Goal: Book appointment/travel/reservation

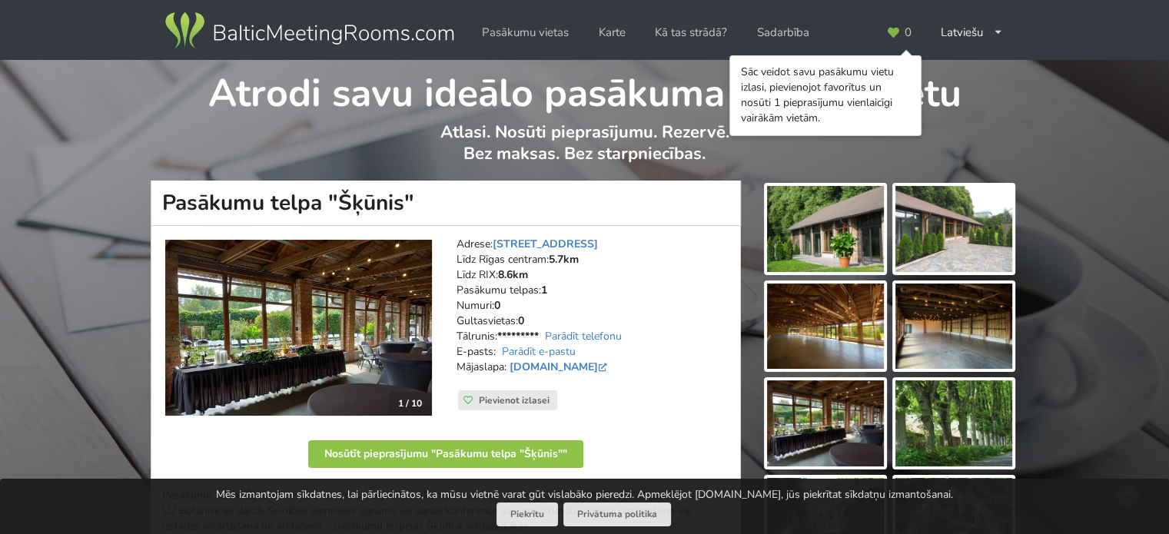
click at [866, 442] on img at bounding box center [825, 423] width 117 height 86
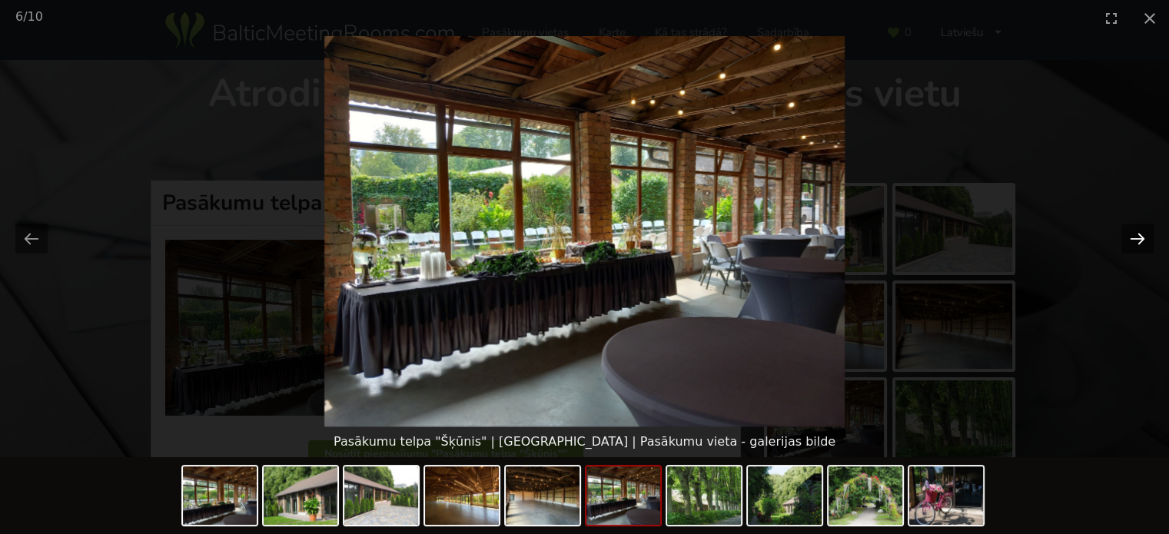
click at [1129, 240] on button "Next slide" at bounding box center [1137, 239] width 32 height 30
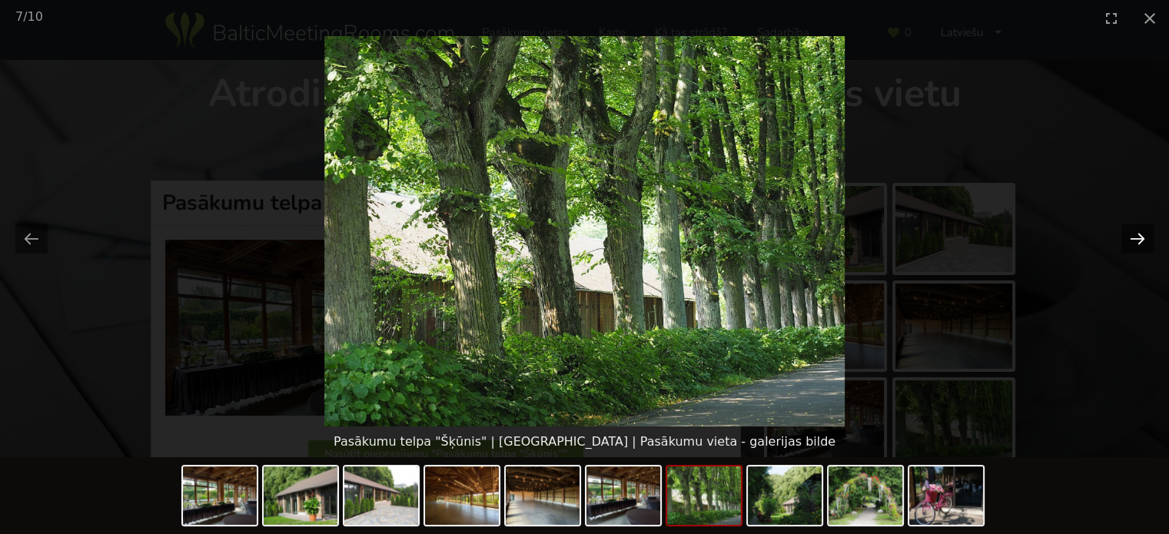
click at [1129, 240] on button "Next slide" at bounding box center [1137, 239] width 32 height 30
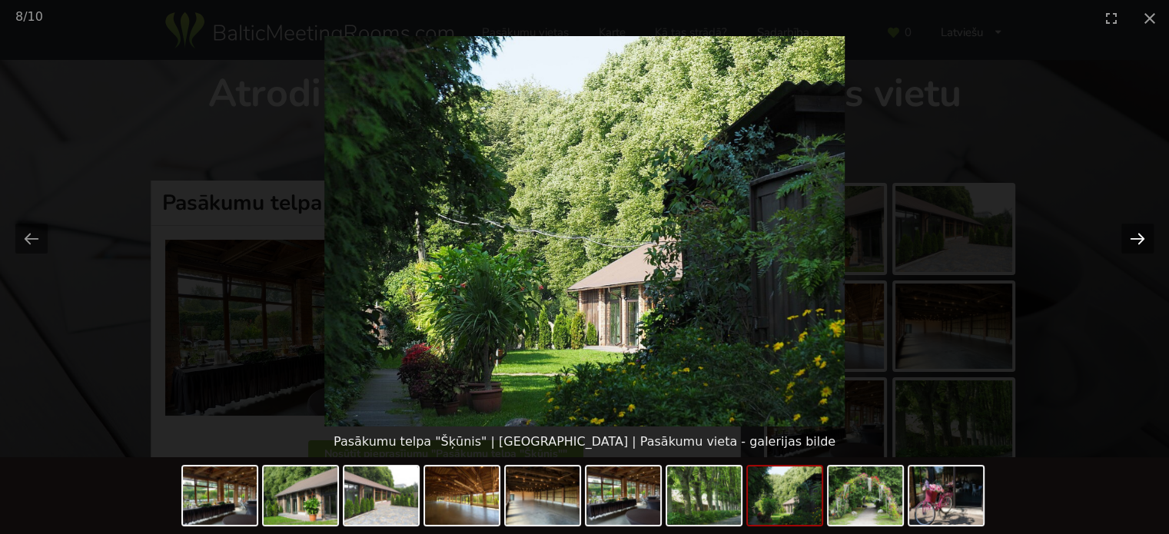
click at [1129, 240] on button "Next slide" at bounding box center [1137, 239] width 32 height 30
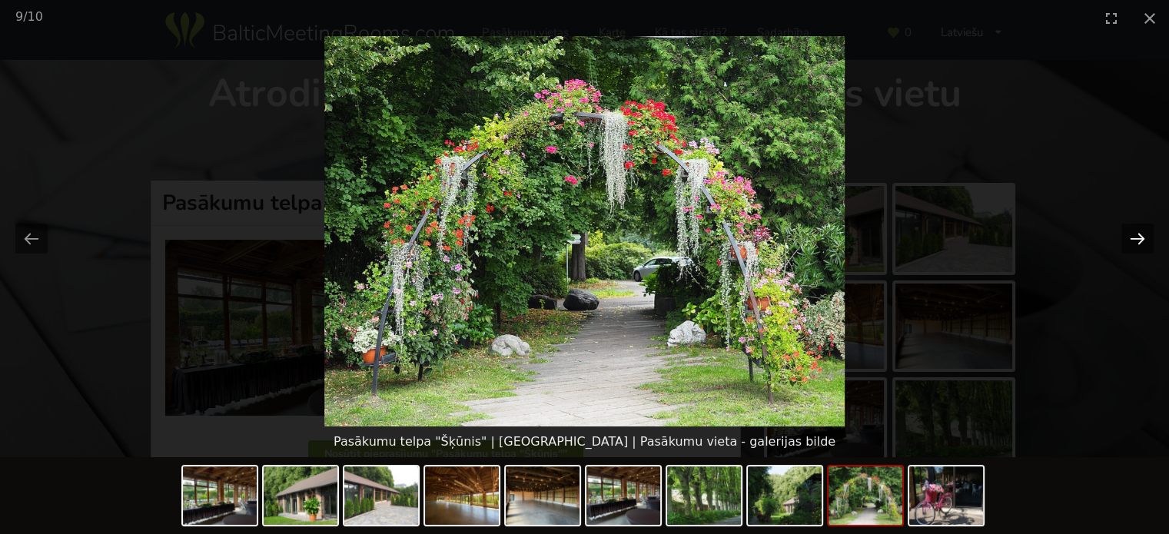
click at [1129, 240] on button "Next slide" at bounding box center [1137, 239] width 32 height 30
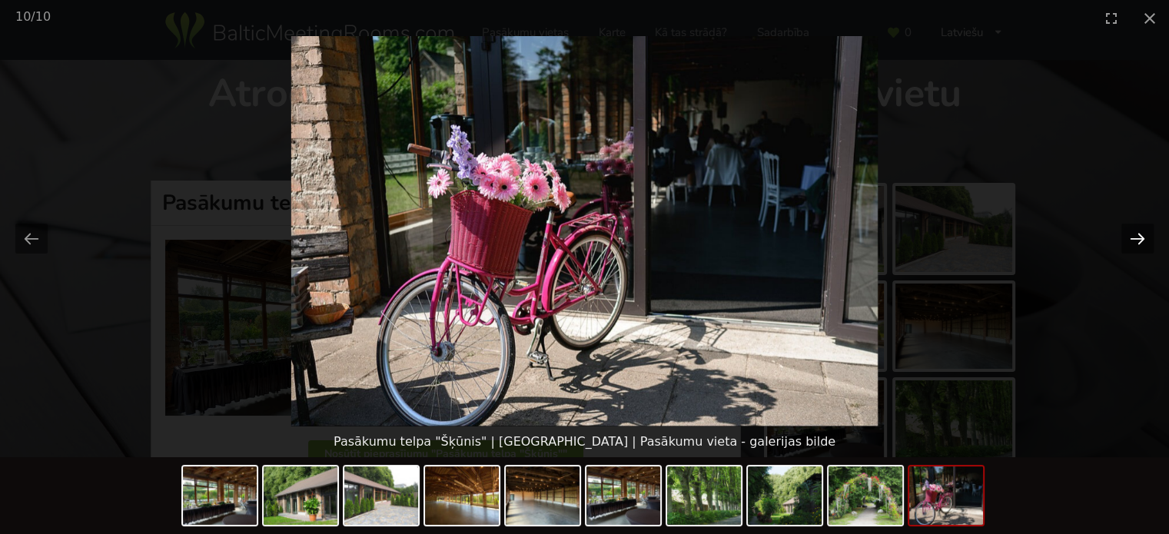
click at [1129, 240] on button "Next slide" at bounding box center [1137, 239] width 32 height 30
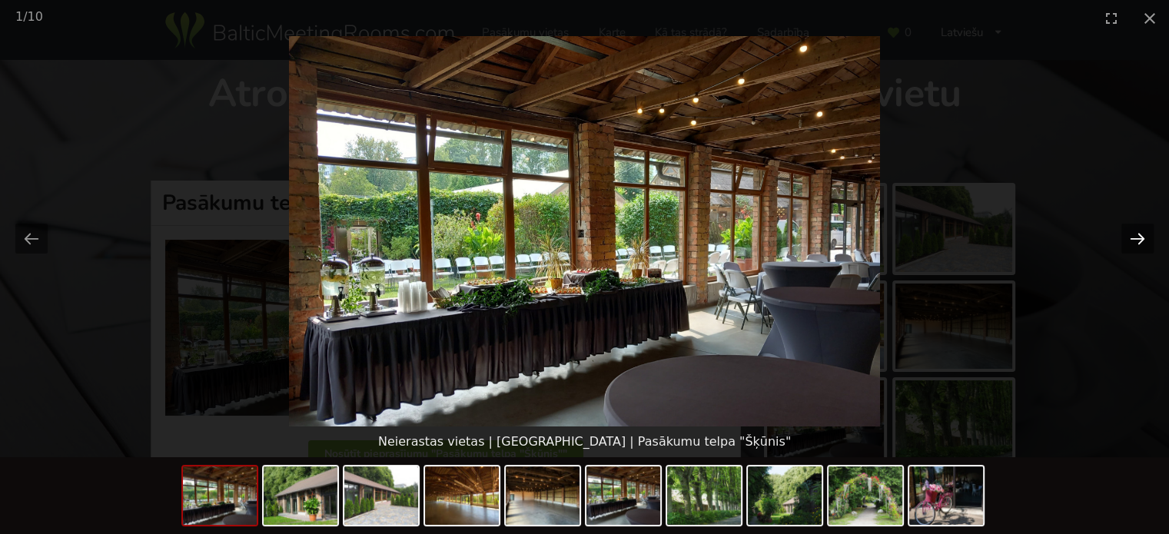
click at [1129, 240] on button "Next slide" at bounding box center [1137, 239] width 32 height 30
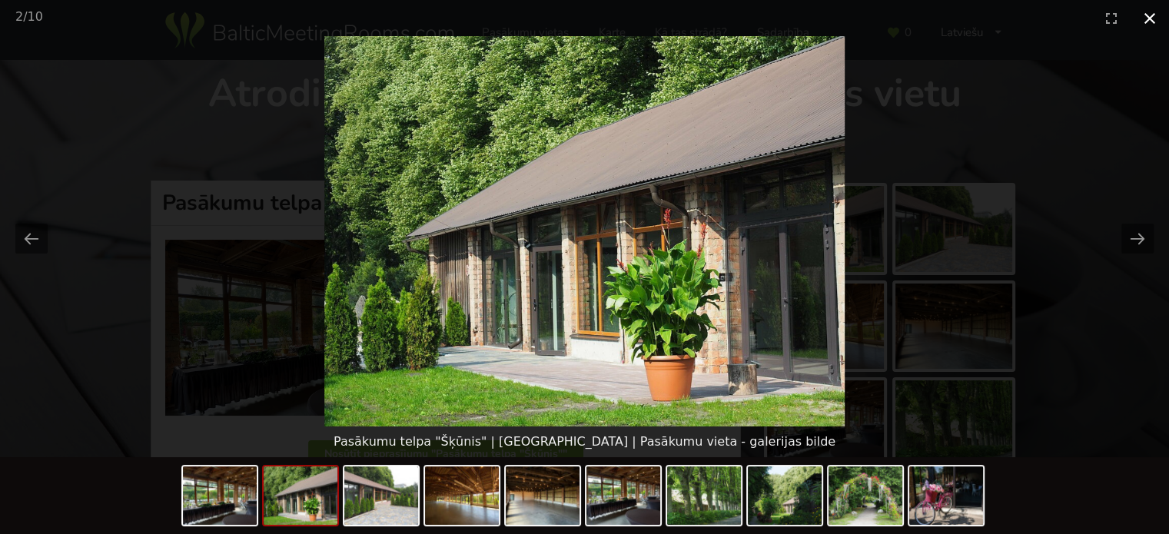
click at [1150, 24] on button "Close gallery" at bounding box center [1149, 18] width 38 height 36
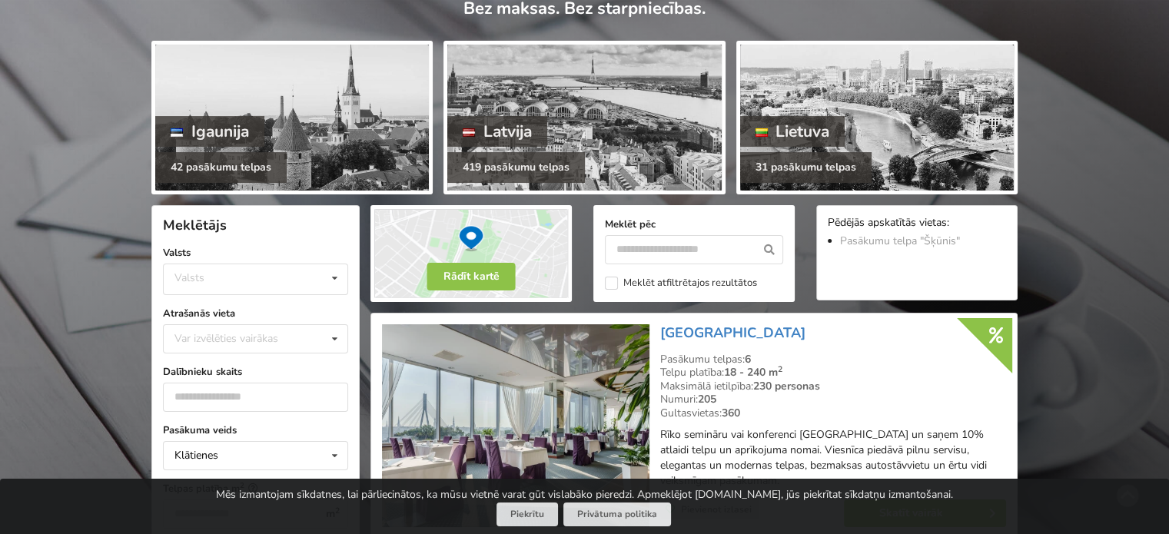
scroll to position [307, 0]
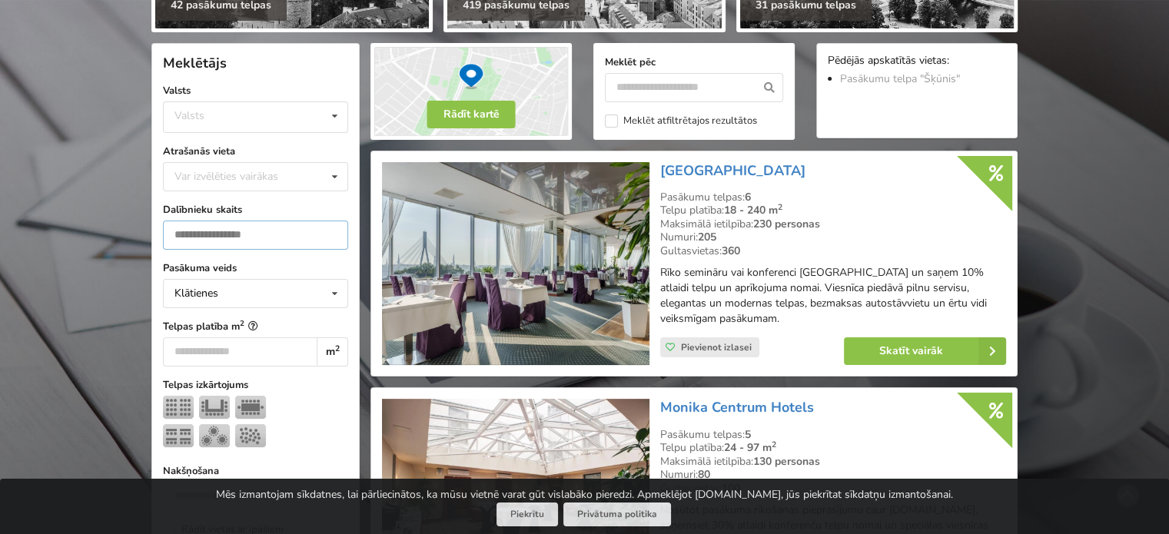
click at [227, 233] on input "number" at bounding box center [255, 235] width 185 height 29
type input "*"
click at [331, 237] on input "*" at bounding box center [255, 235] width 185 height 29
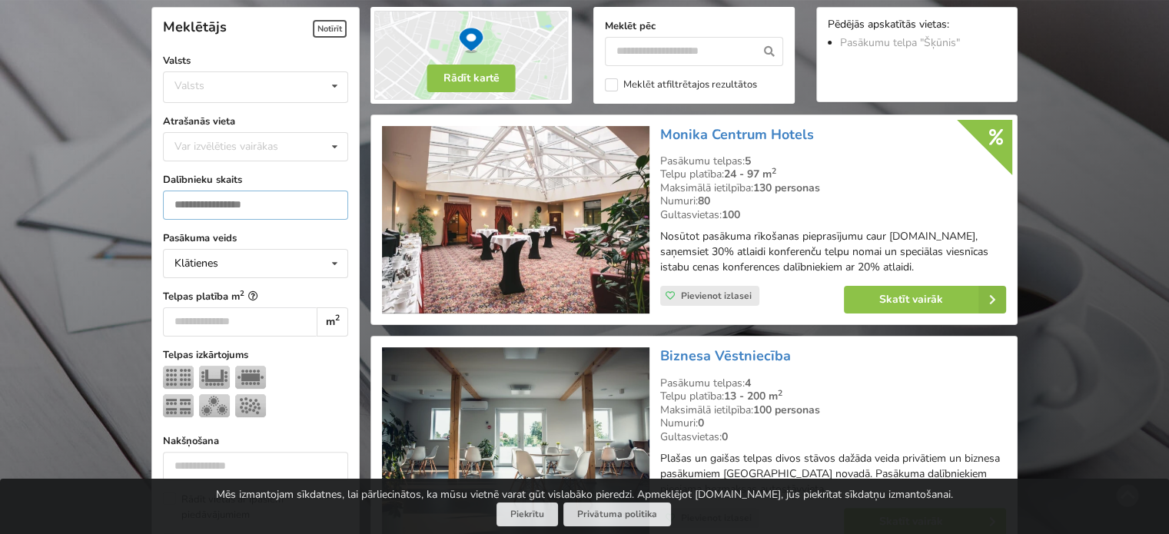
scroll to position [344, 0]
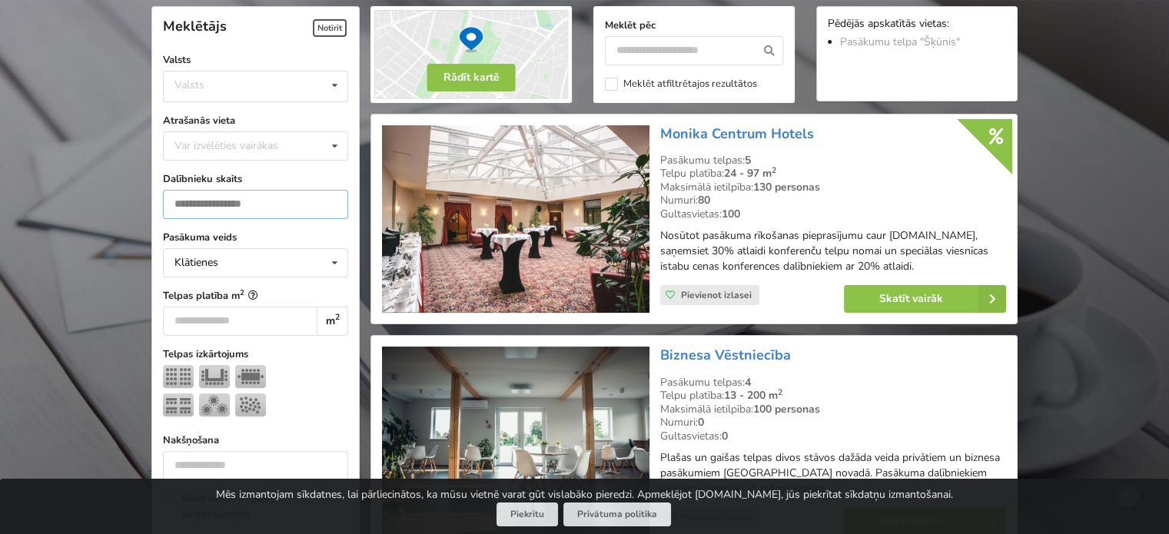
click at [260, 199] on input "*" at bounding box center [255, 204] width 185 height 29
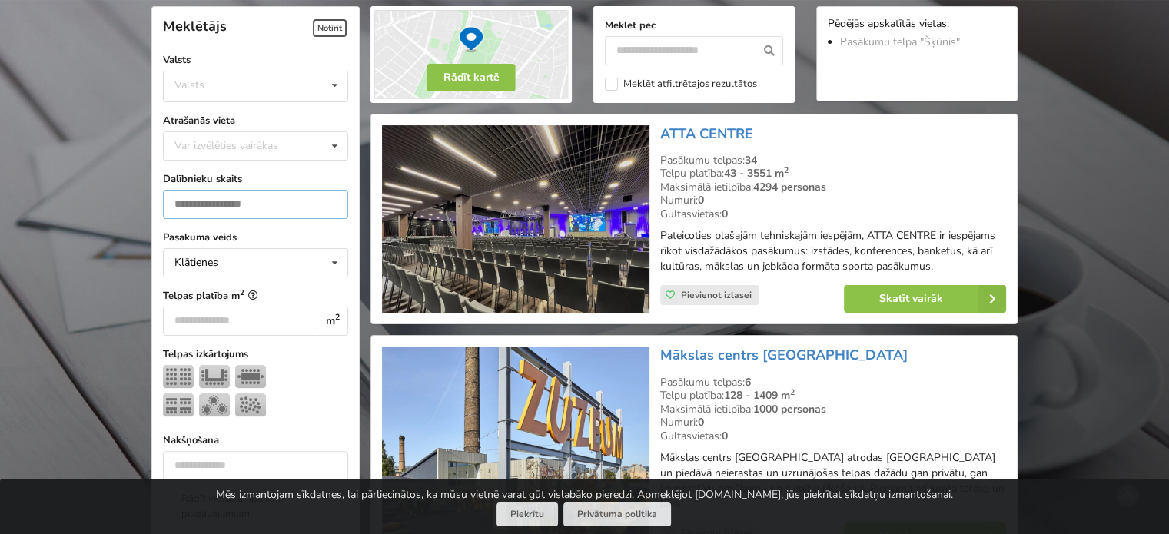
type input "***"
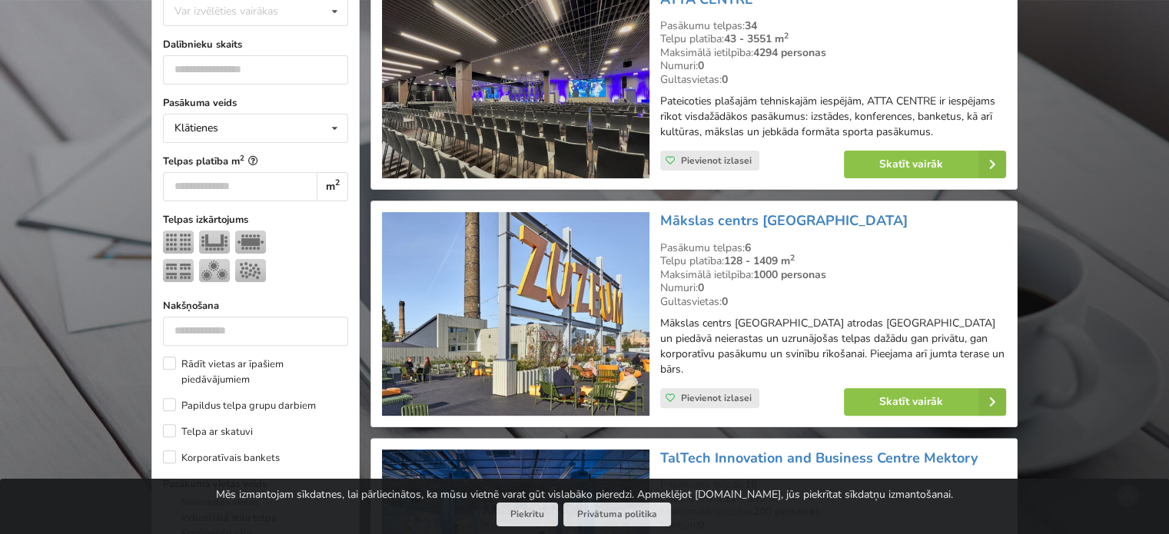
scroll to position [267, 0]
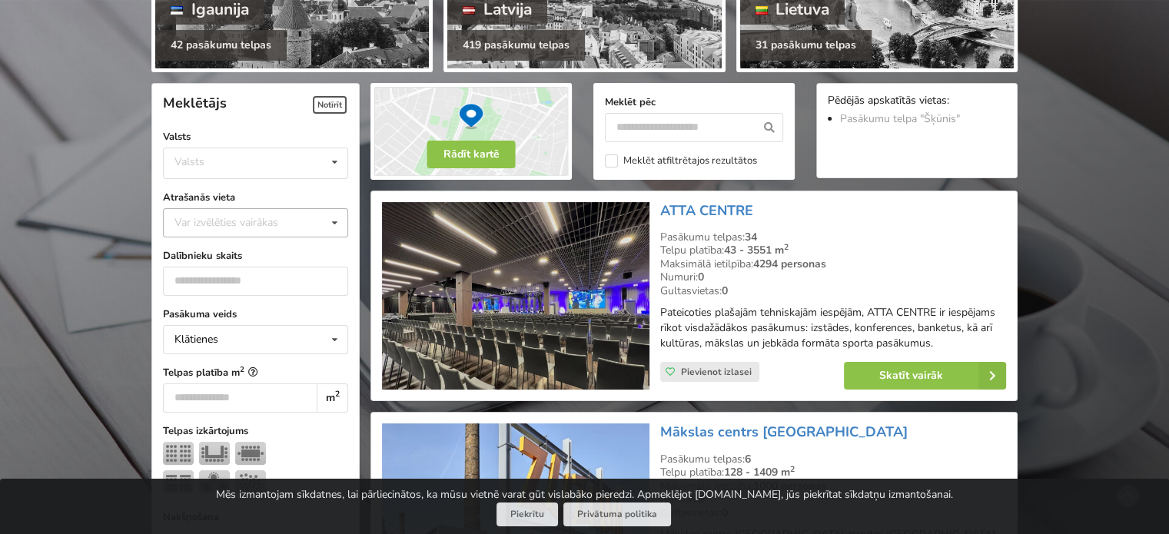
click at [252, 216] on div "Var izvēlēties vairākas" at bounding box center [242, 223] width 142 height 18
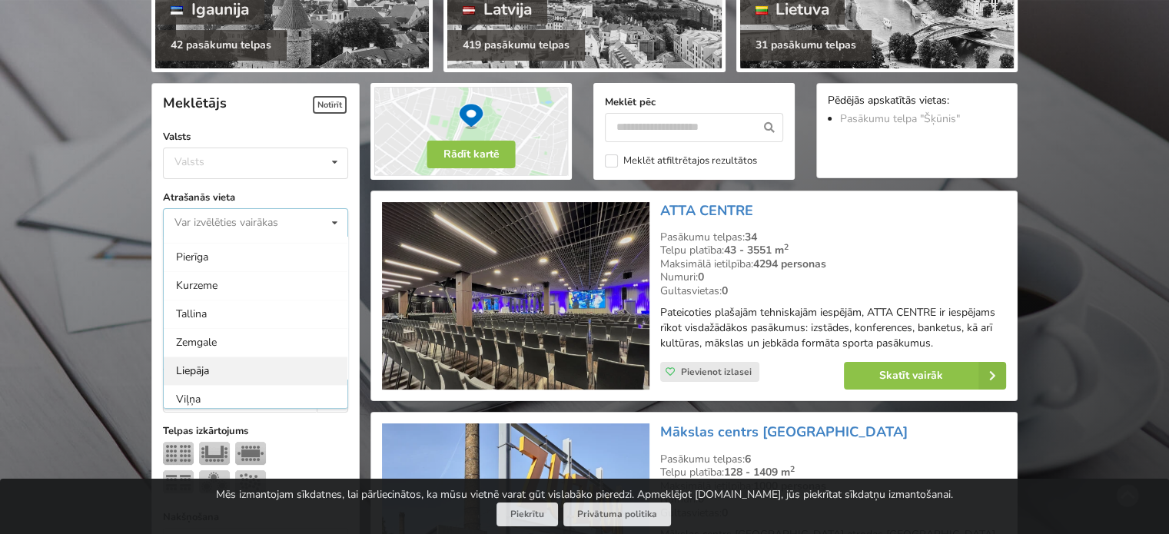
scroll to position [154, 0]
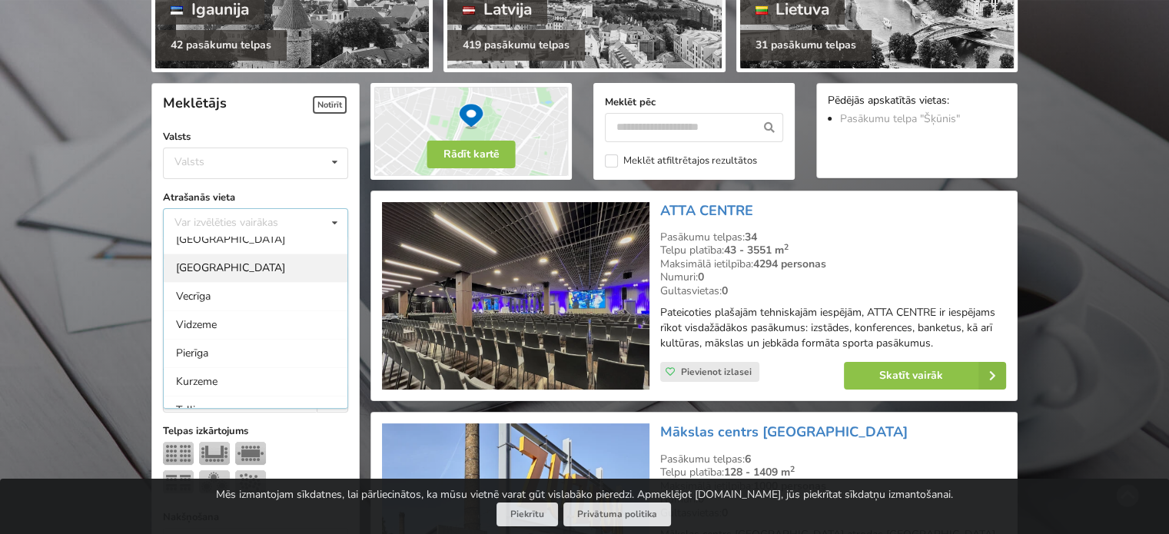
click at [221, 273] on div "Rīga" at bounding box center [256, 268] width 184 height 28
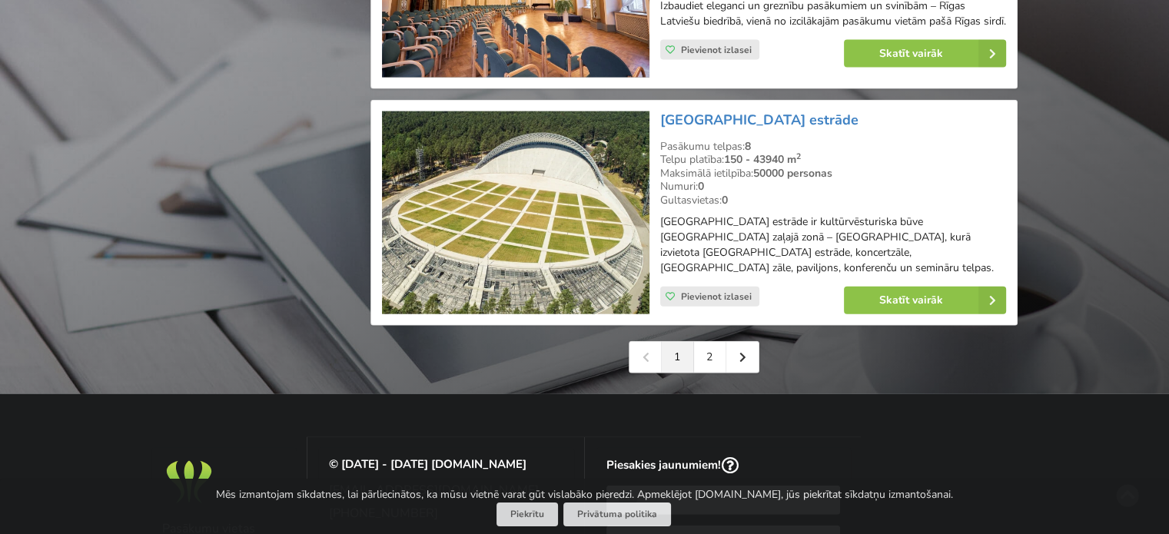
scroll to position [3649, 0]
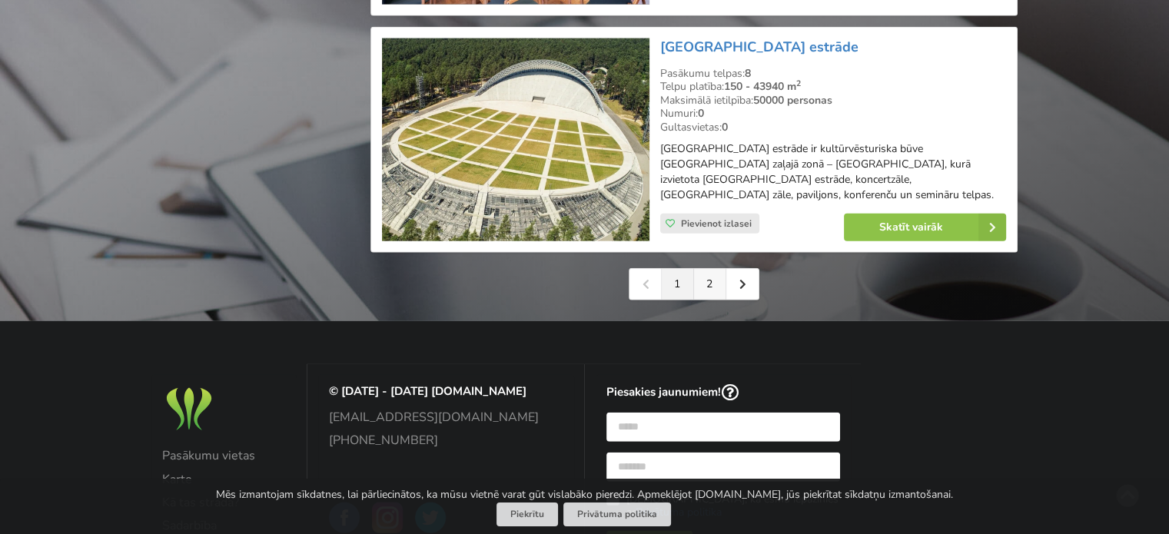
click at [712, 269] on link "2" at bounding box center [710, 284] width 32 height 31
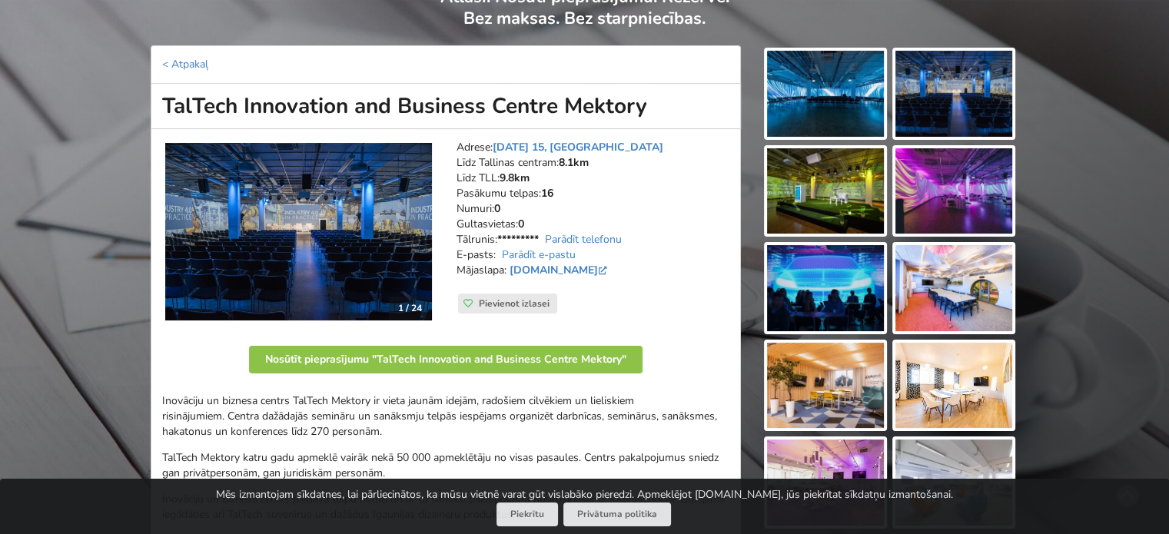
scroll to position [154, 0]
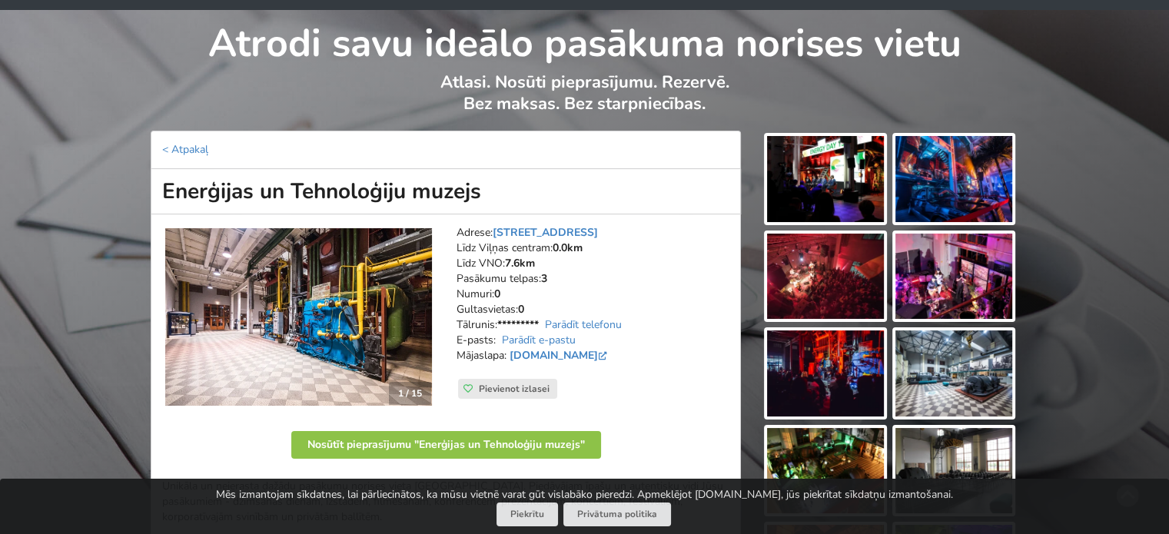
scroll to position [77, 0]
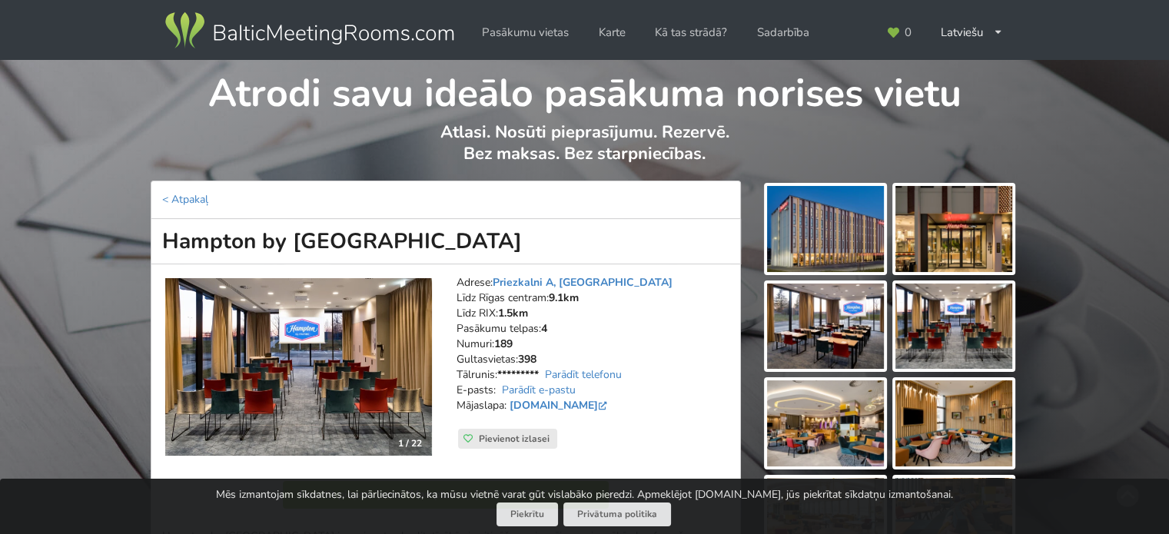
scroll to position [154, 0]
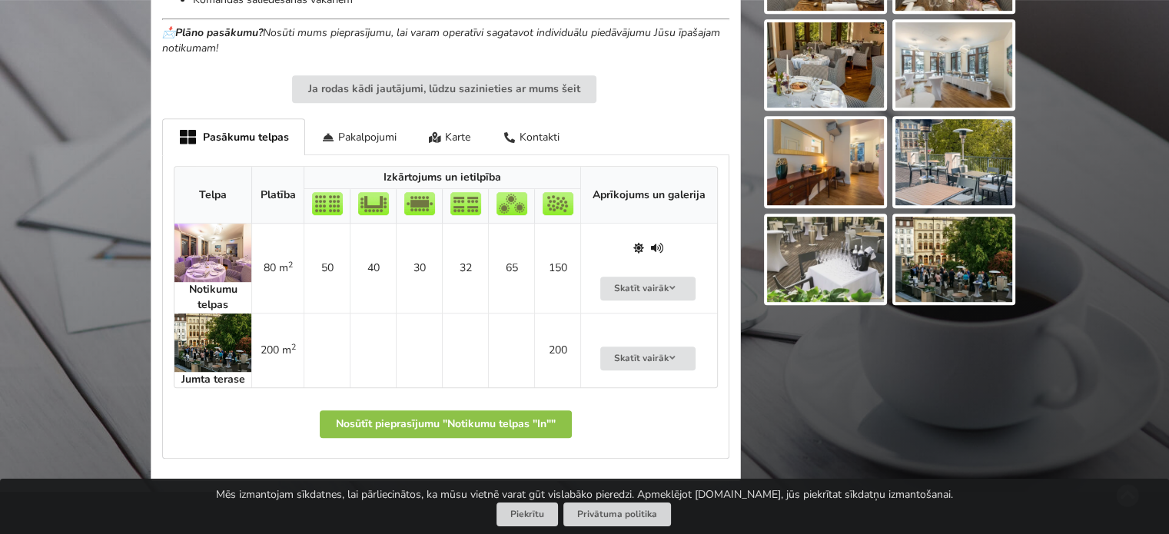
scroll to position [999, 0]
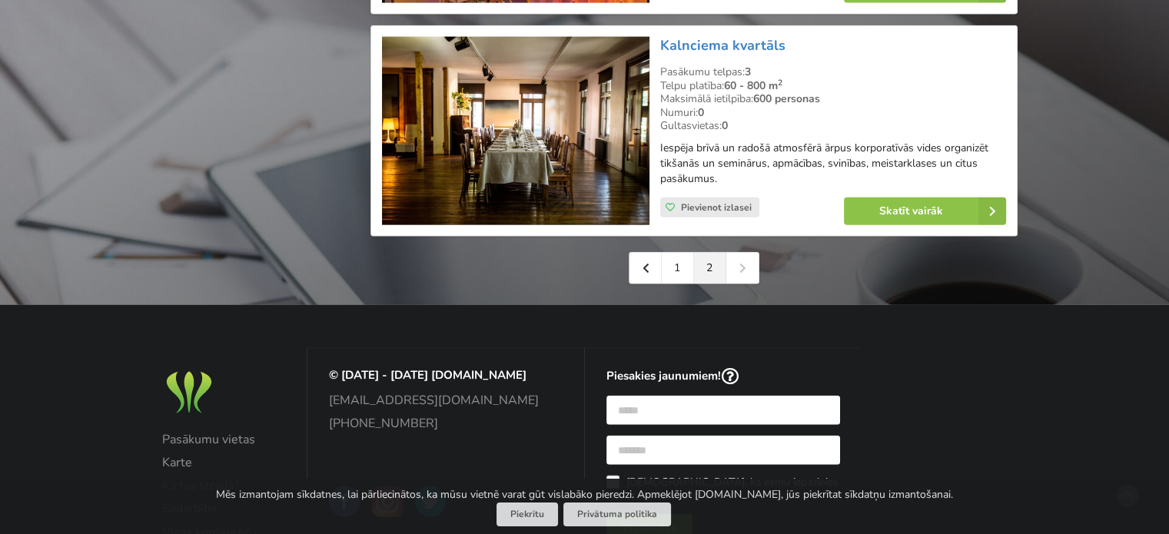
scroll to position [3766, 0]
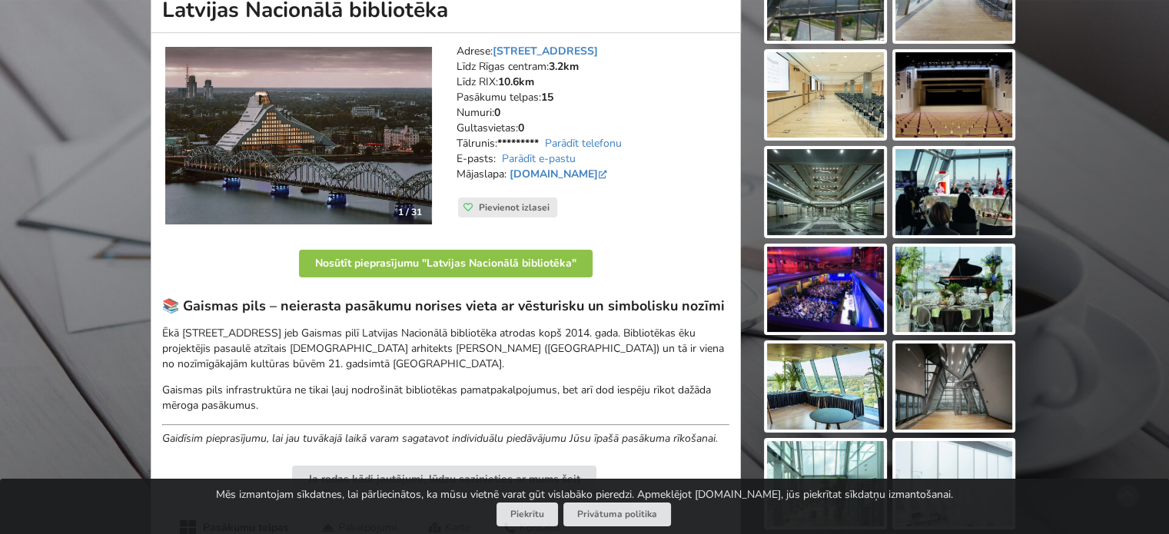
scroll to position [231, 0]
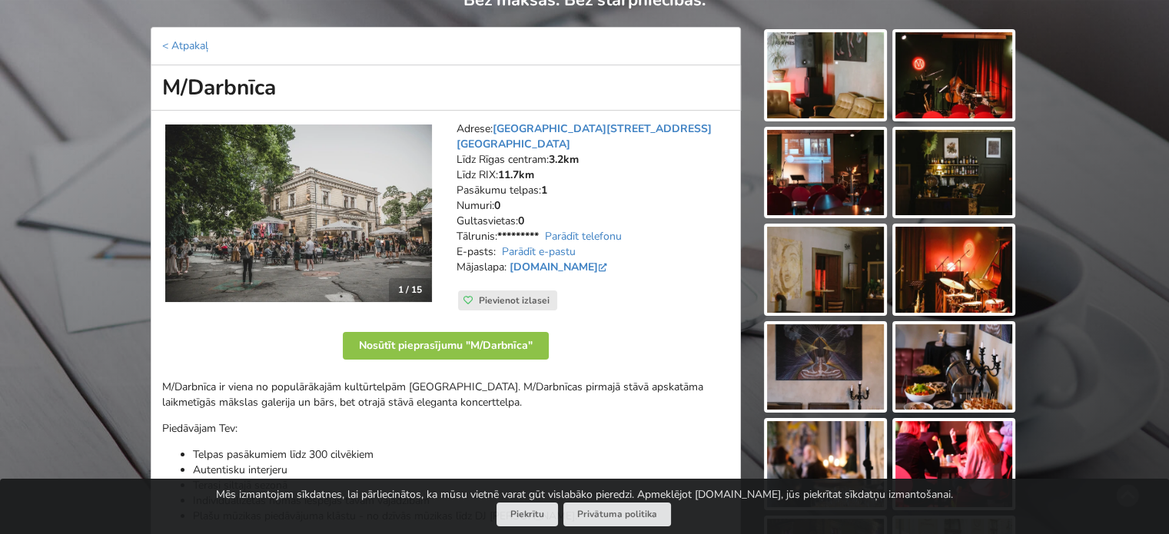
scroll to position [154, 0]
click at [813, 80] on img at bounding box center [825, 75] width 117 height 86
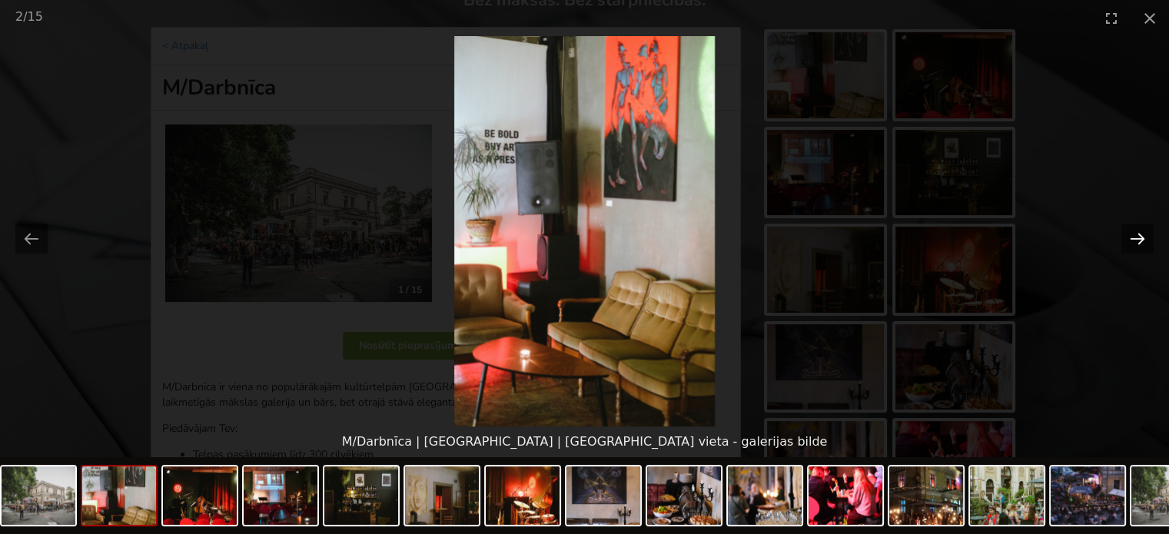
click at [1137, 239] on button "Next slide" at bounding box center [1137, 239] width 32 height 30
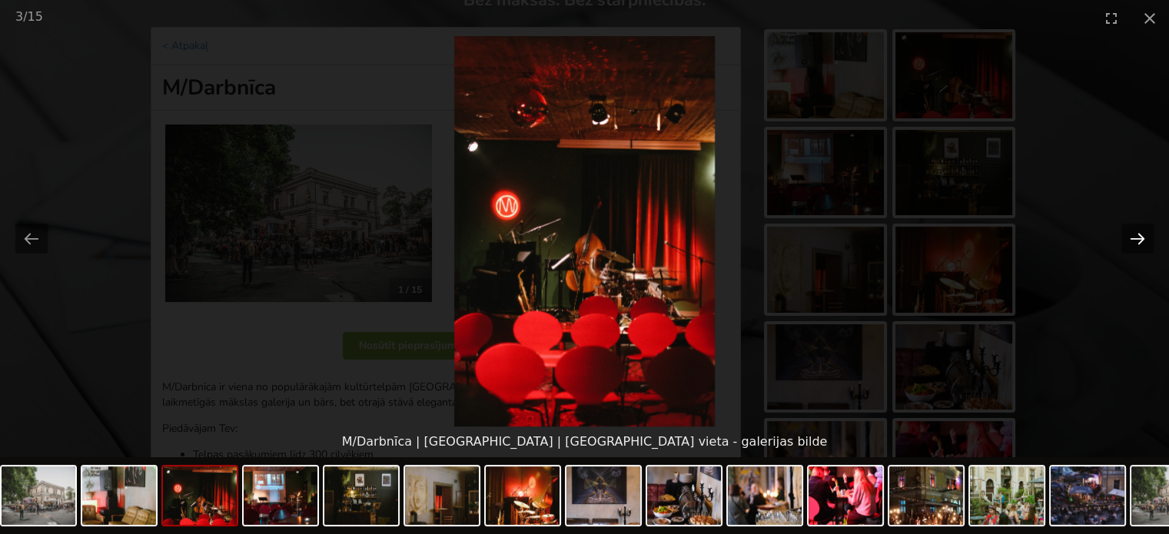
click at [1137, 239] on button "Next slide" at bounding box center [1137, 239] width 32 height 30
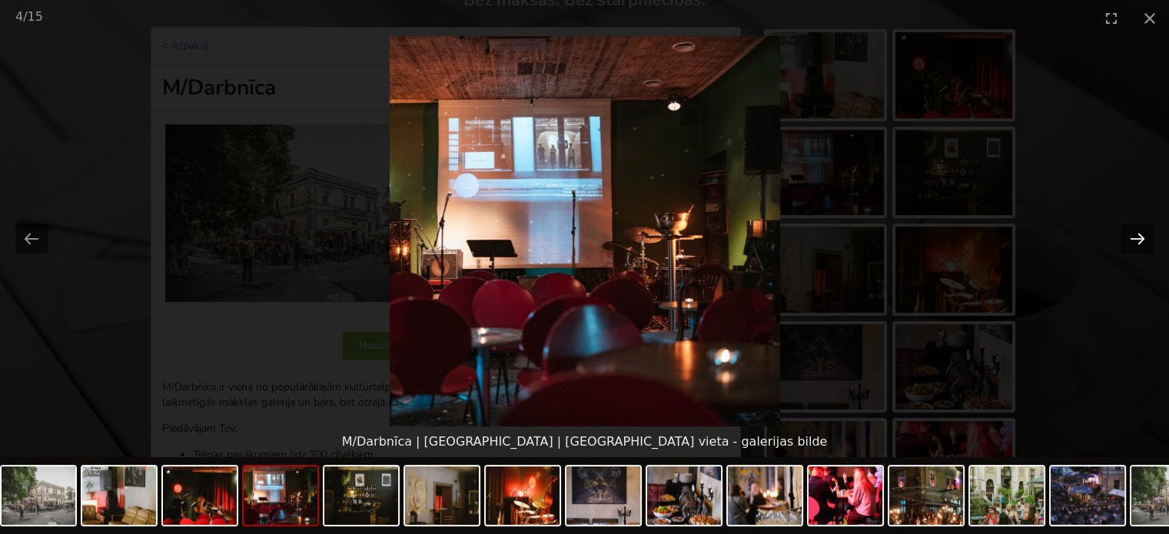
click at [1137, 239] on button "Next slide" at bounding box center [1137, 239] width 32 height 30
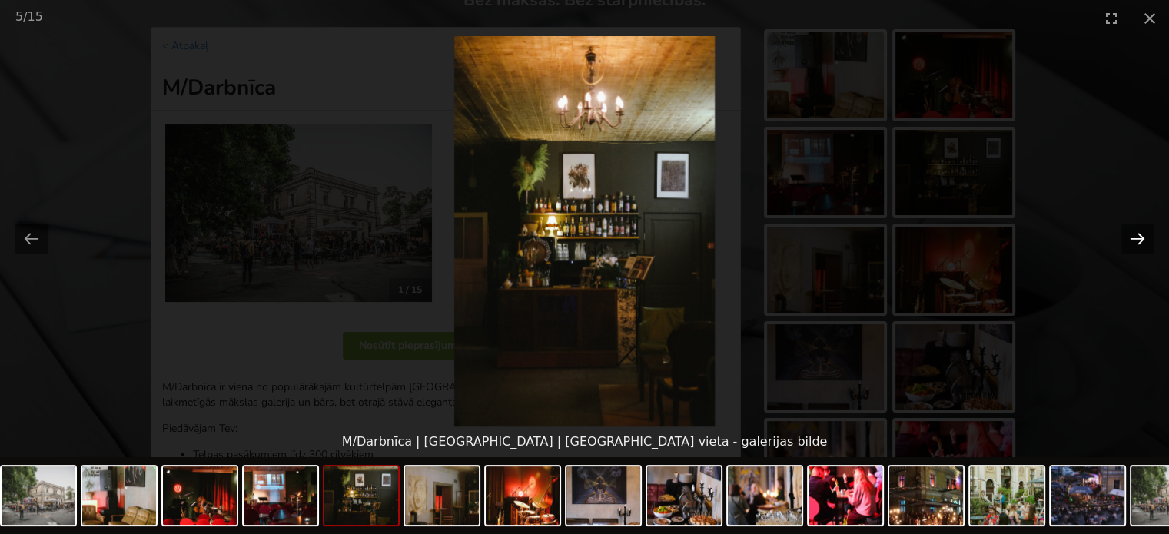
click at [1137, 239] on button "Next slide" at bounding box center [1137, 239] width 32 height 30
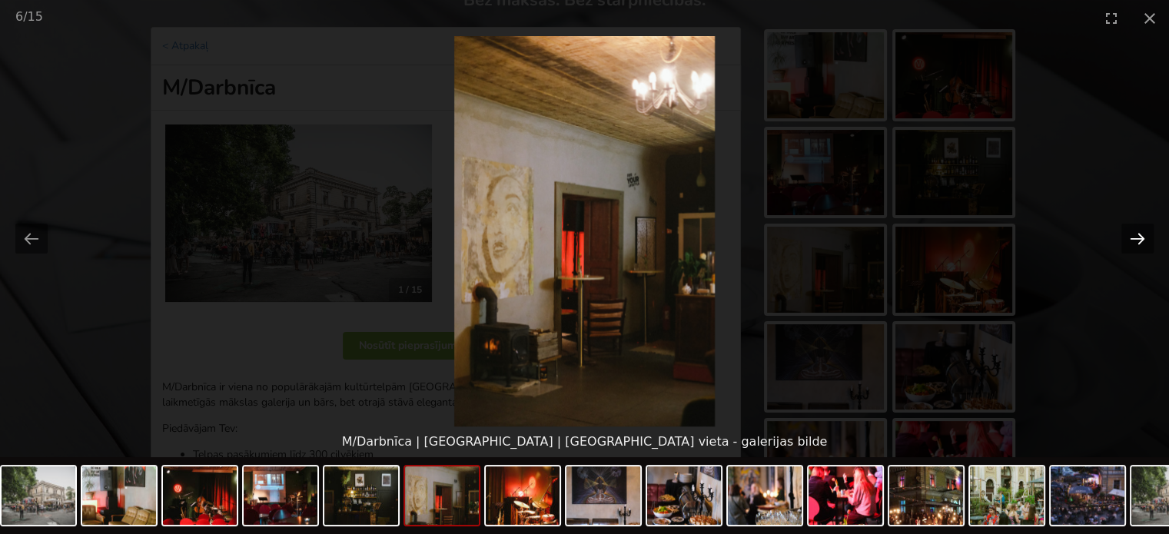
click at [1137, 239] on button "Next slide" at bounding box center [1137, 239] width 32 height 30
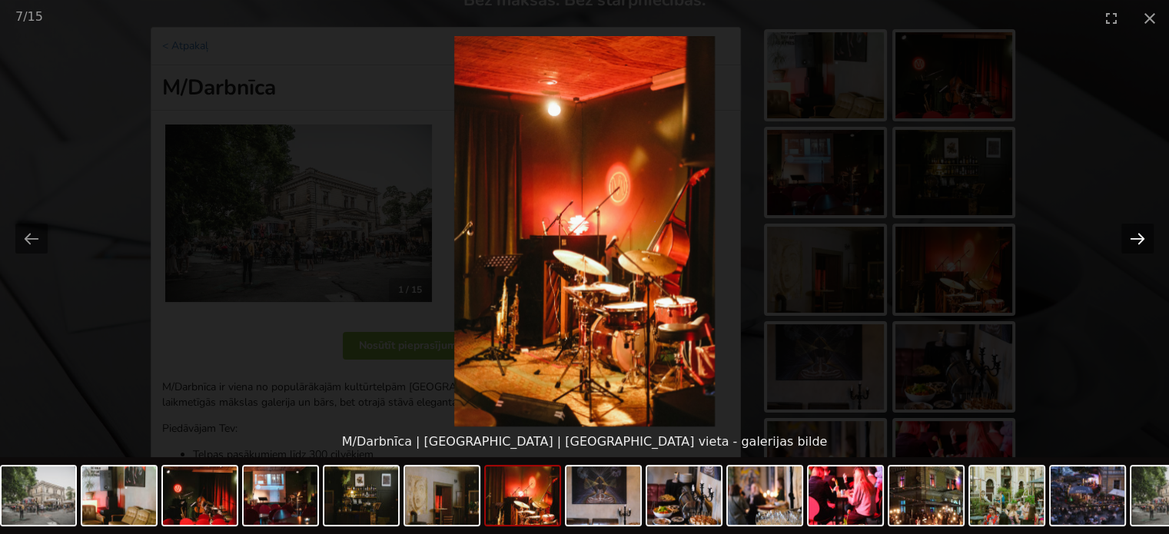
click at [1137, 239] on button "Next slide" at bounding box center [1137, 239] width 32 height 30
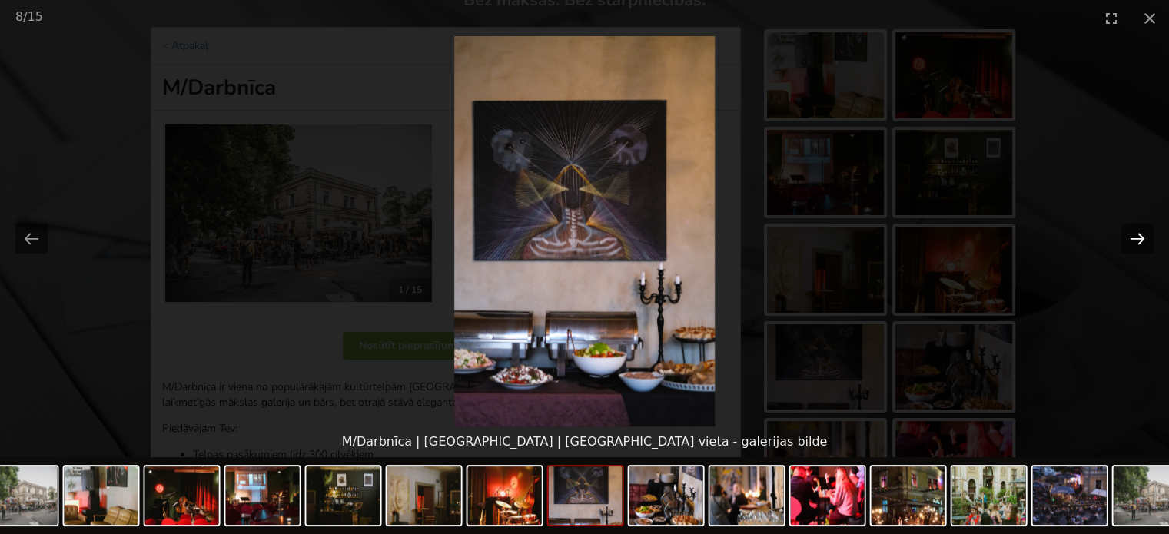
click at [1137, 239] on button "Next slide" at bounding box center [1137, 239] width 32 height 30
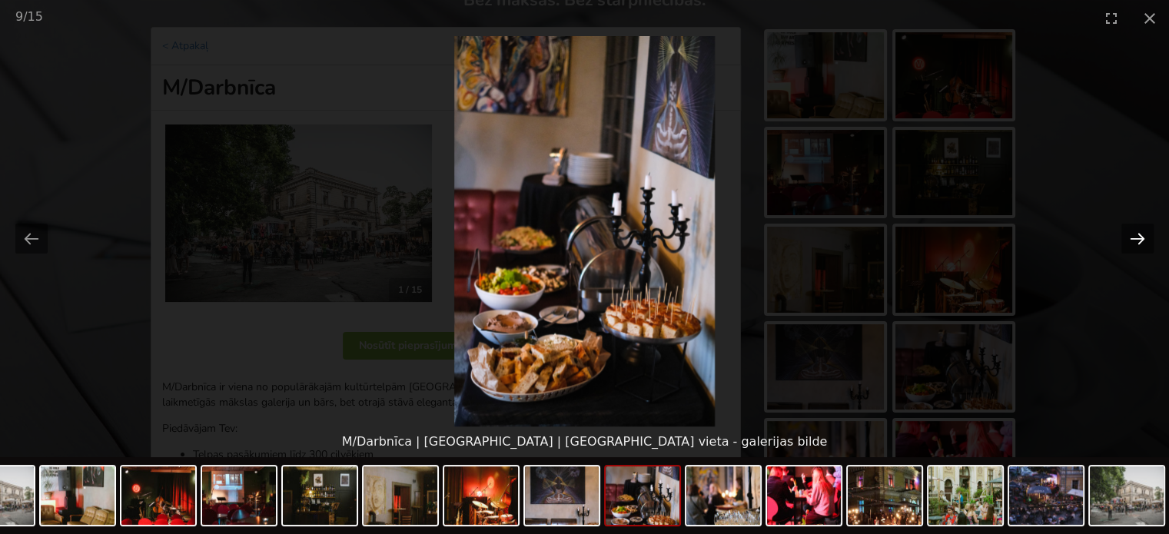
click at [1137, 239] on button "Next slide" at bounding box center [1137, 239] width 32 height 30
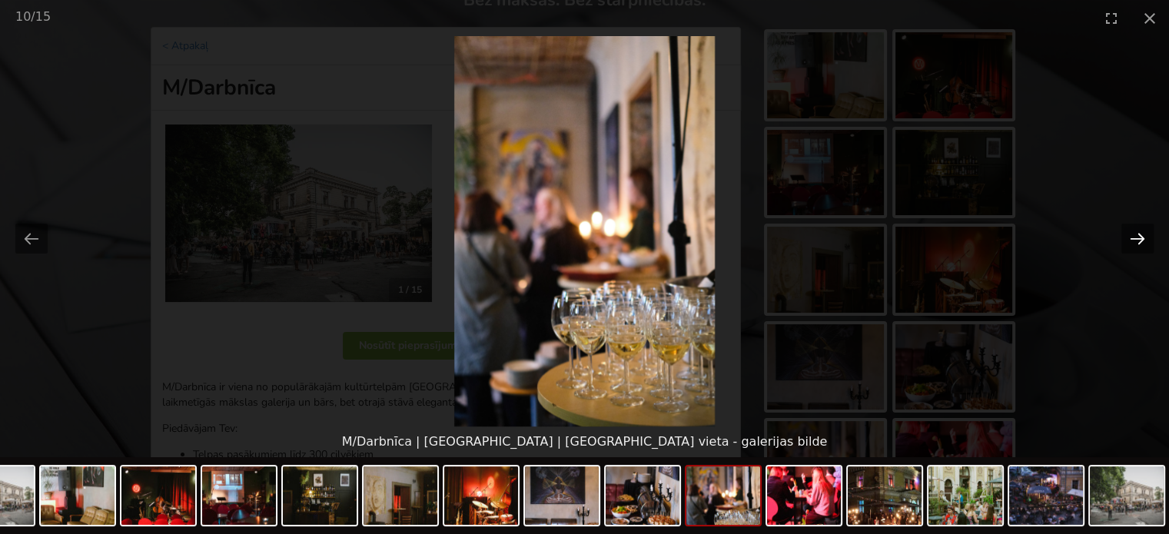
click at [1137, 239] on button "Next slide" at bounding box center [1137, 239] width 32 height 30
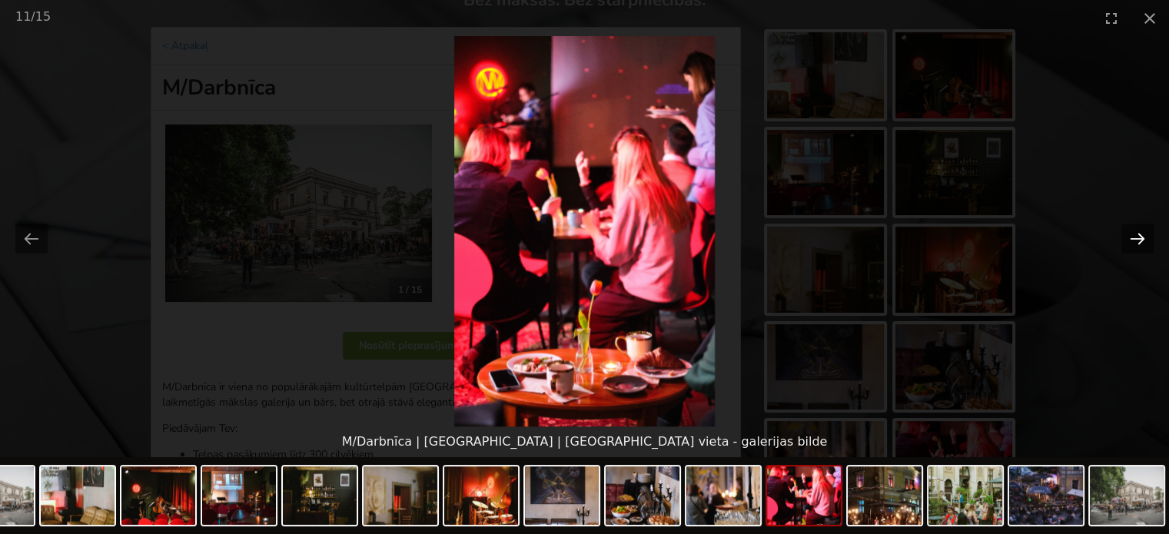
click at [1137, 239] on button "Next slide" at bounding box center [1137, 239] width 32 height 30
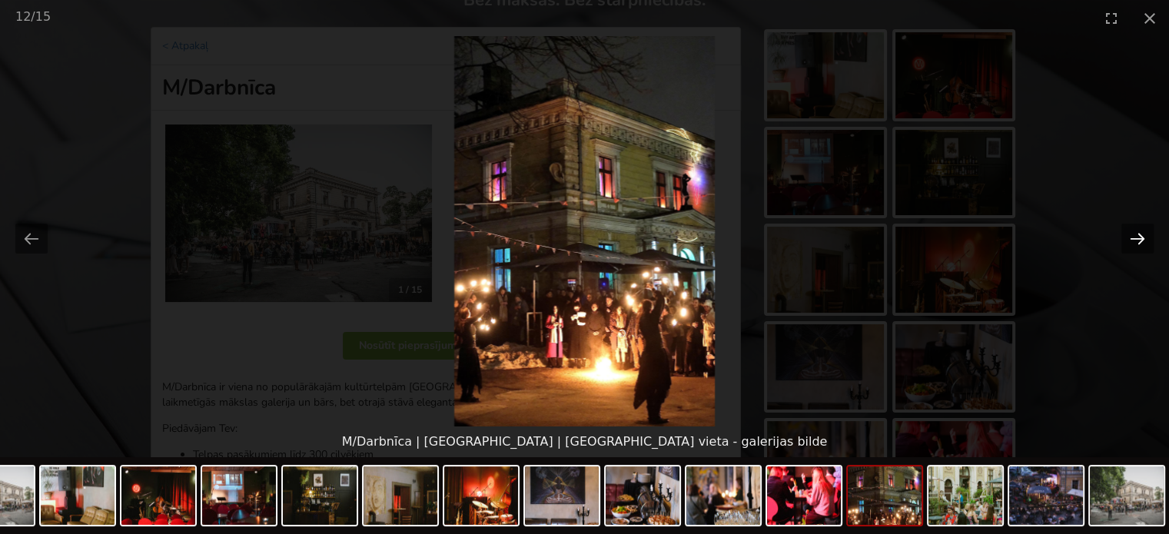
click at [1140, 237] on button "Next slide" at bounding box center [1137, 239] width 32 height 30
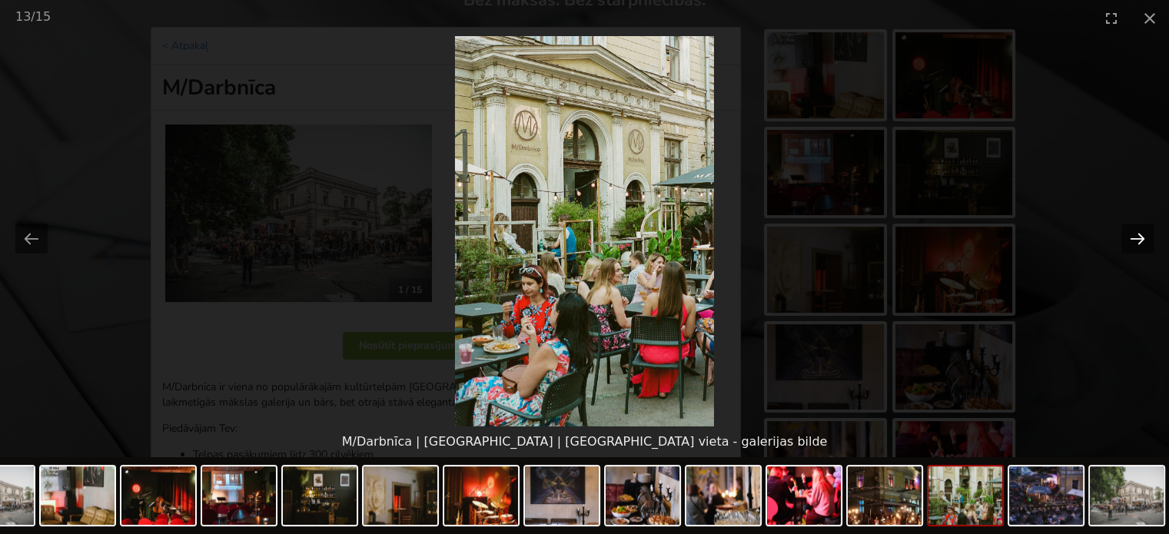
click at [1140, 237] on button "Next slide" at bounding box center [1137, 239] width 32 height 30
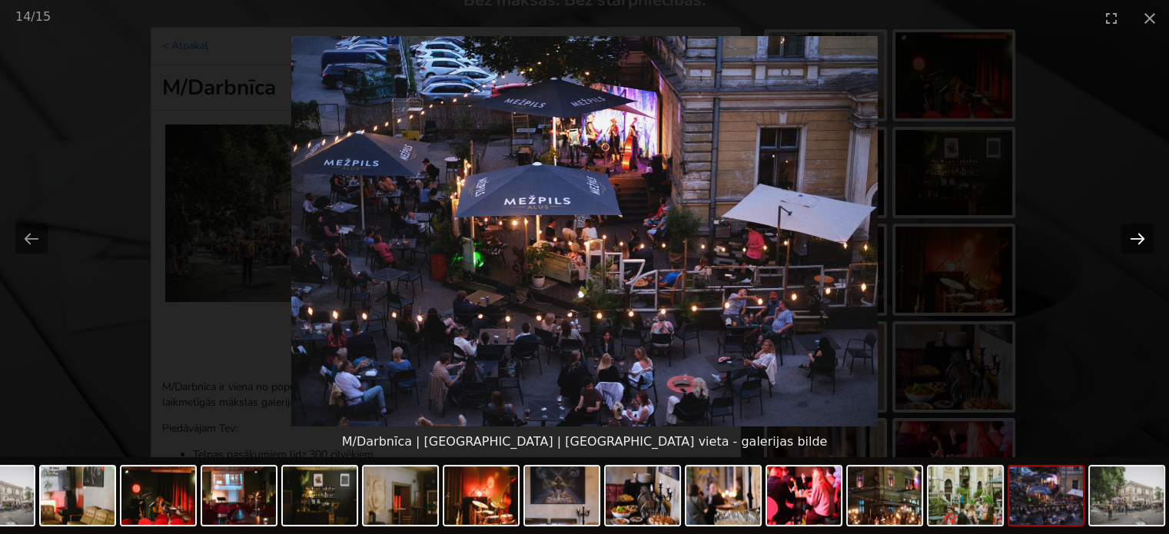
click at [1140, 237] on button "Next slide" at bounding box center [1137, 239] width 32 height 30
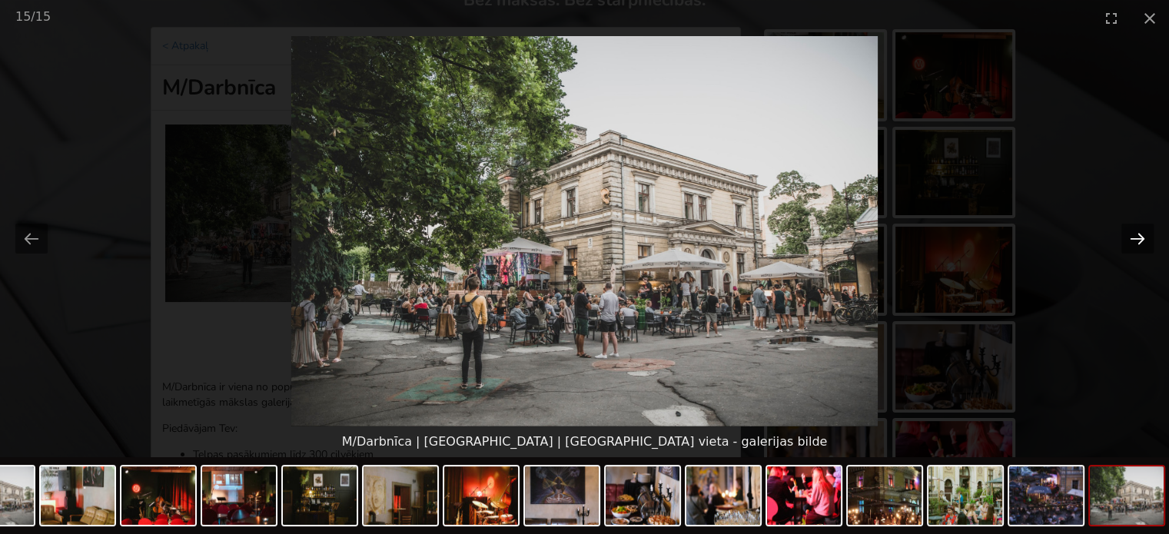
click at [1140, 237] on button "Next slide" at bounding box center [1137, 239] width 32 height 30
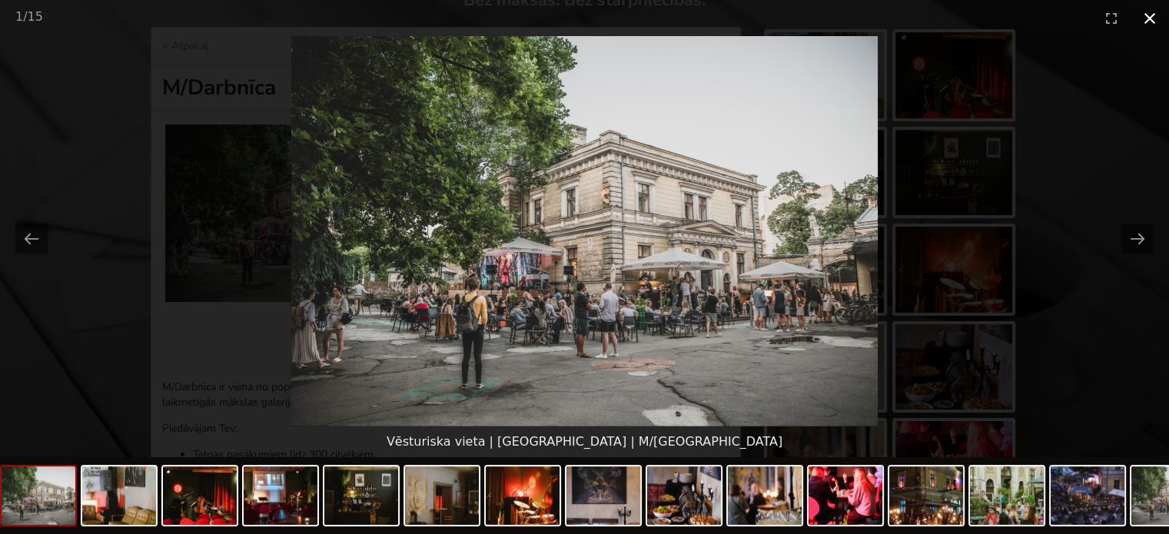
click at [1151, 15] on button "Close gallery" at bounding box center [1149, 18] width 38 height 36
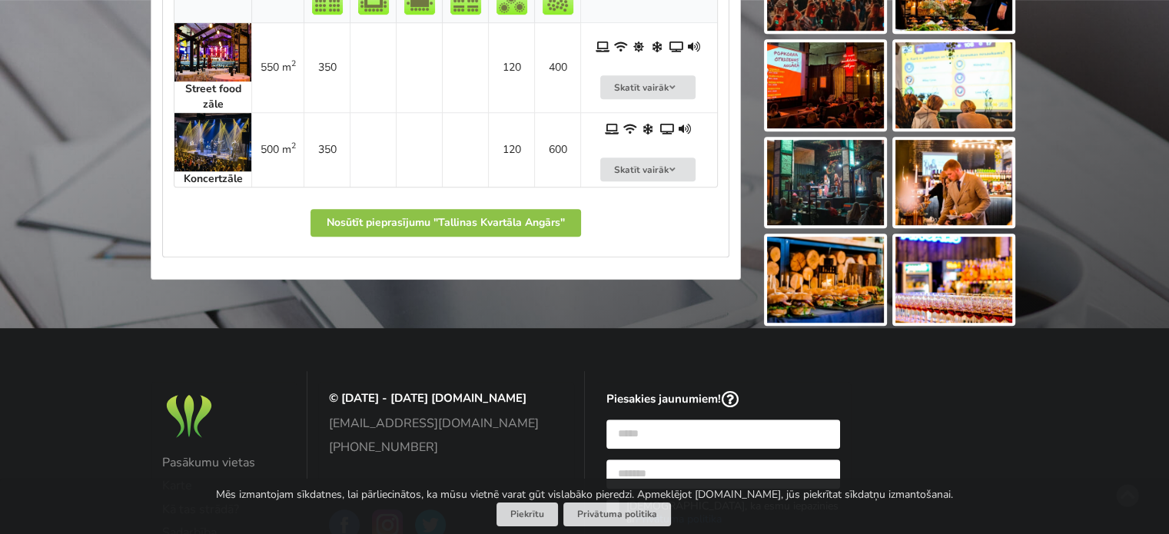
scroll to position [922, 0]
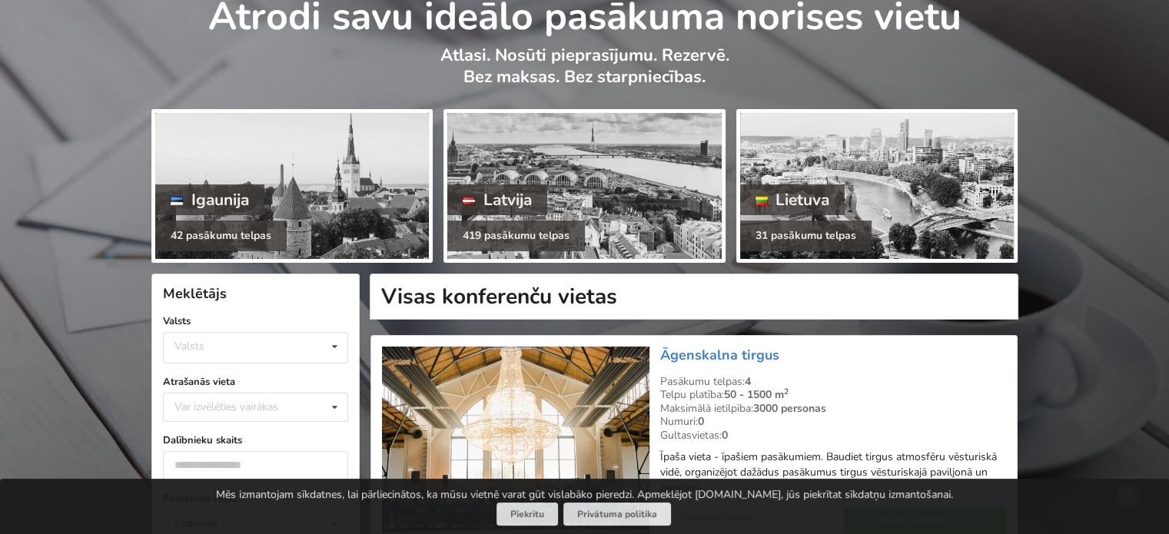
scroll to position [231, 0]
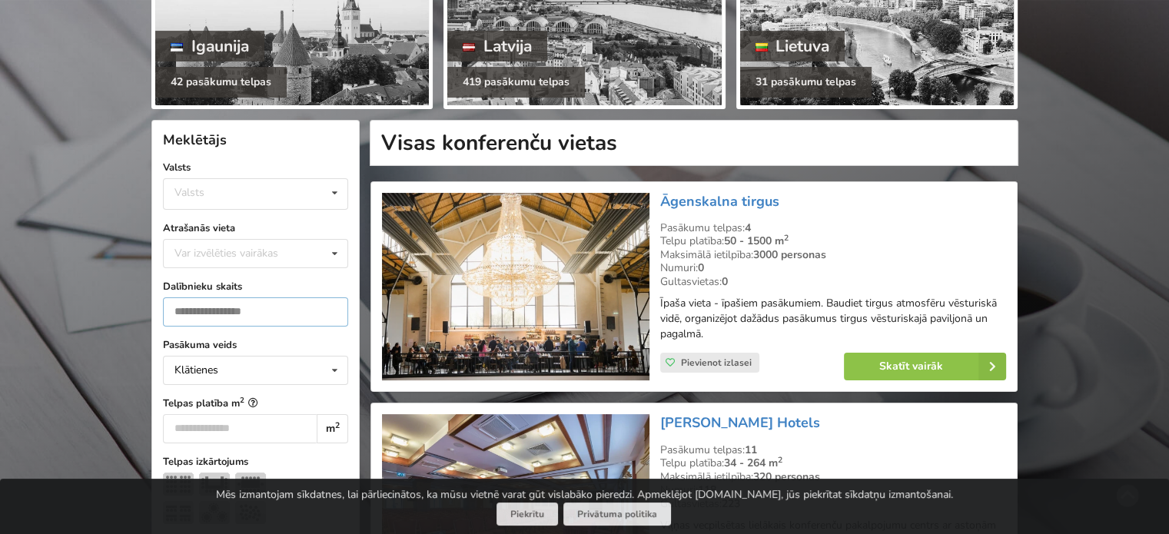
click at [257, 313] on input "number" at bounding box center [255, 311] width 185 height 29
click at [249, 196] on div "Valsts Igaunija Latvija Lietuva" at bounding box center [255, 194] width 185 height 32
click at [217, 251] on div "Latvija" at bounding box center [256, 251] width 184 height 28
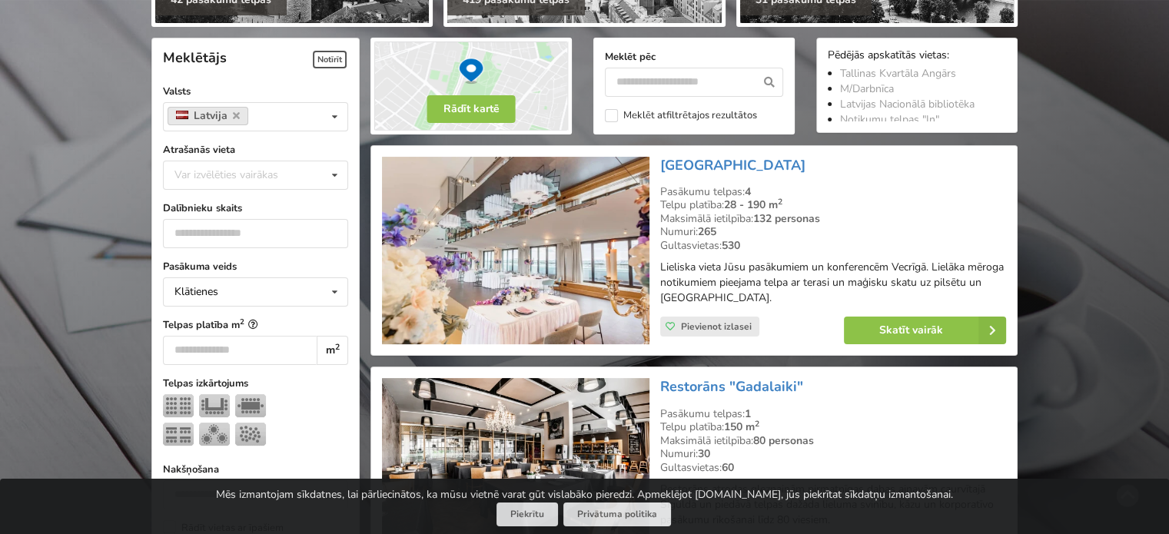
scroll to position [307, 0]
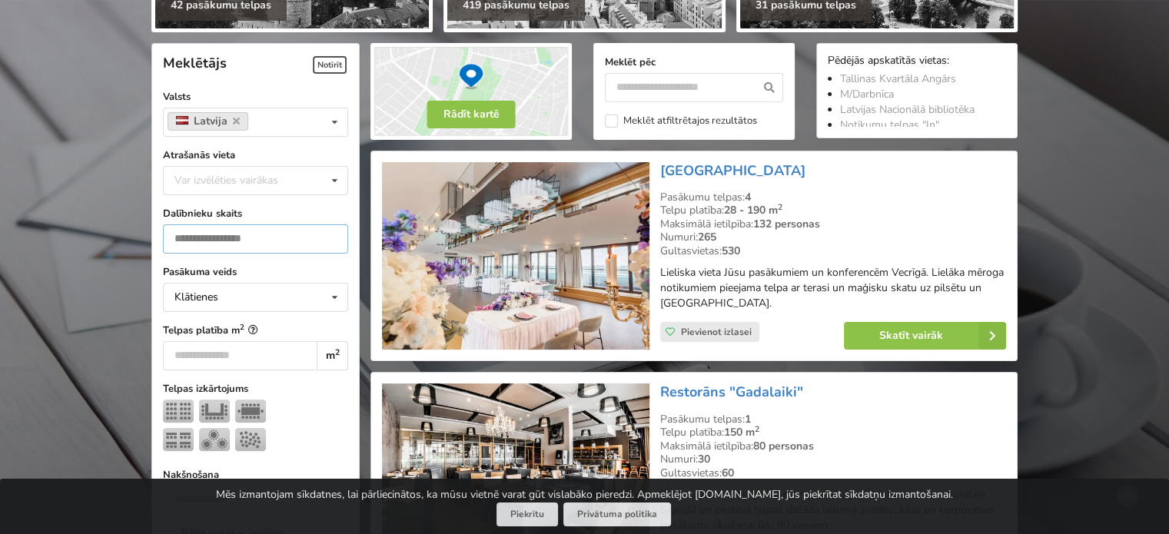
click at [264, 236] on input "number" at bounding box center [255, 238] width 185 height 29
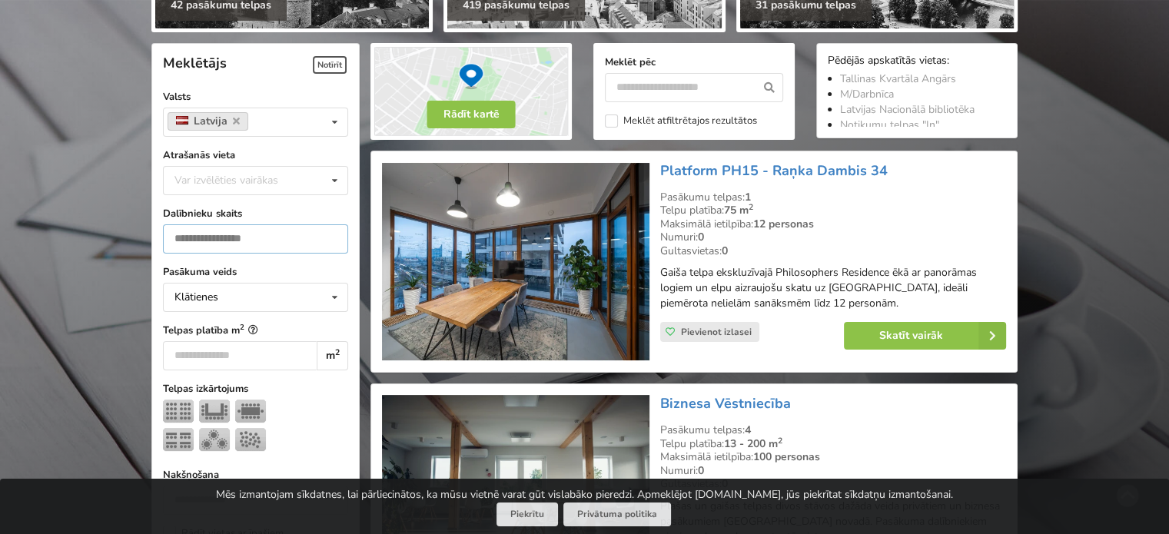
scroll to position [344, 0]
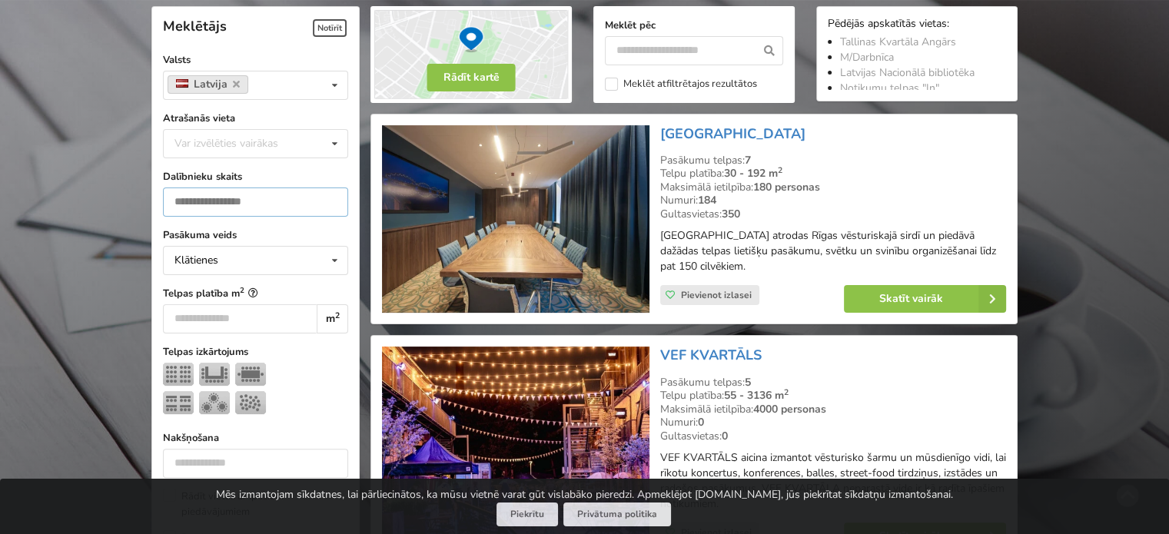
type input "***"
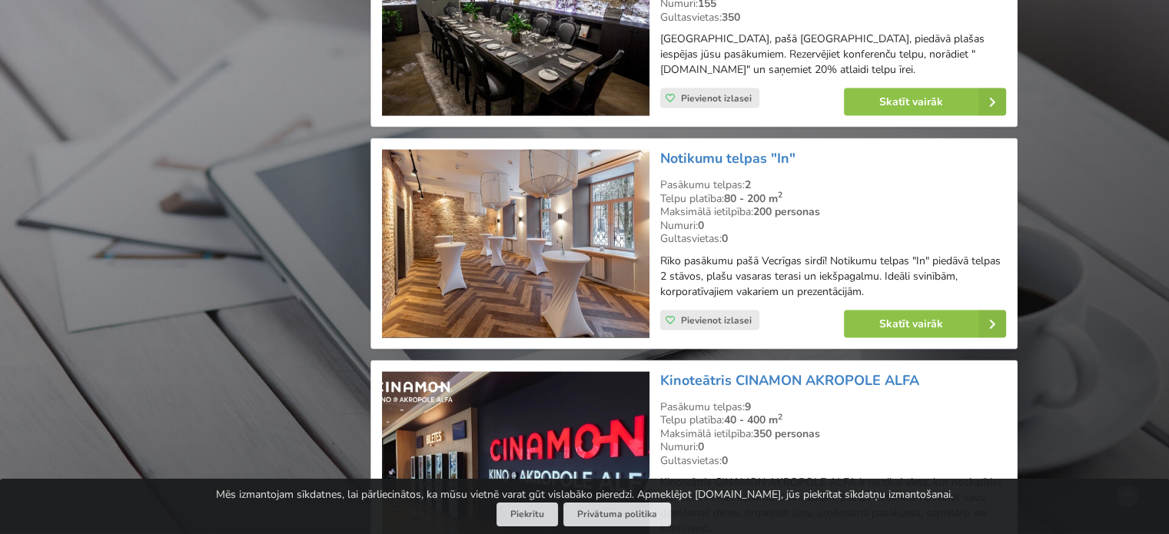
scroll to position [3495, 0]
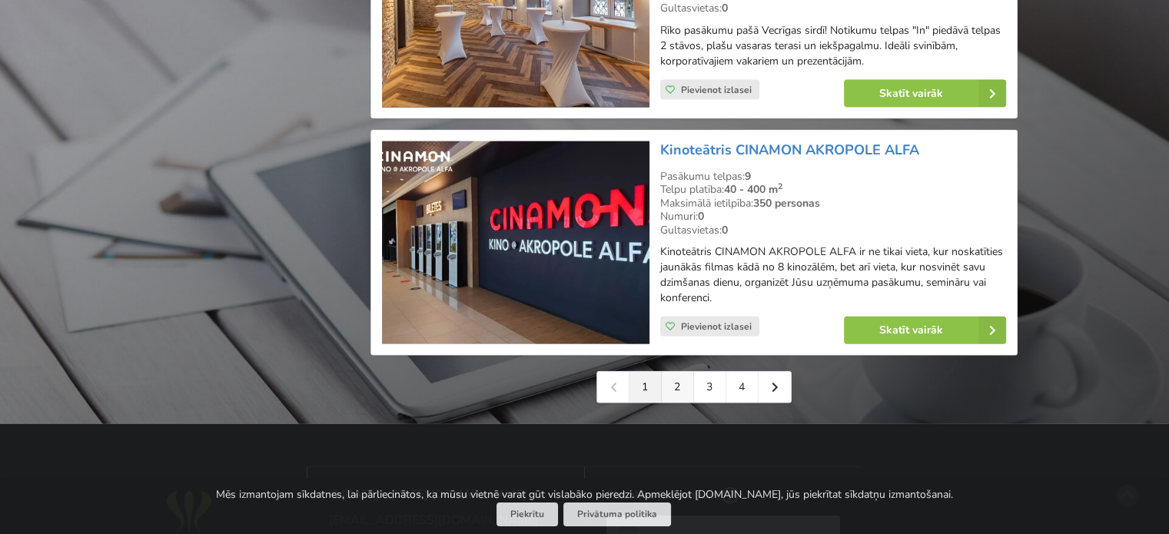
click at [677, 392] on link "2" at bounding box center [678, 387] width 32 height 31
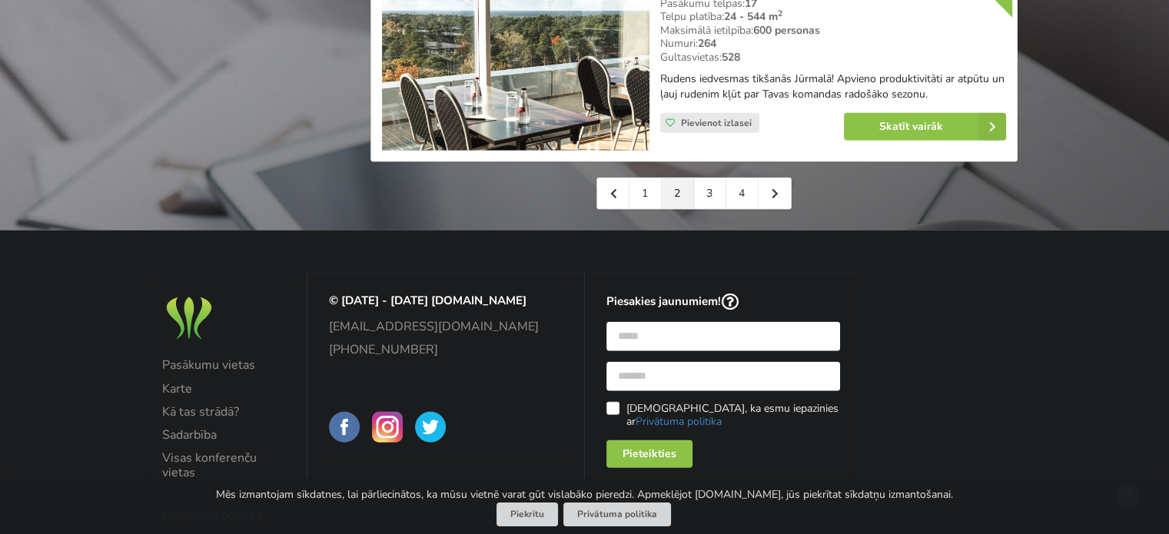
scroll to position [3689, 0]
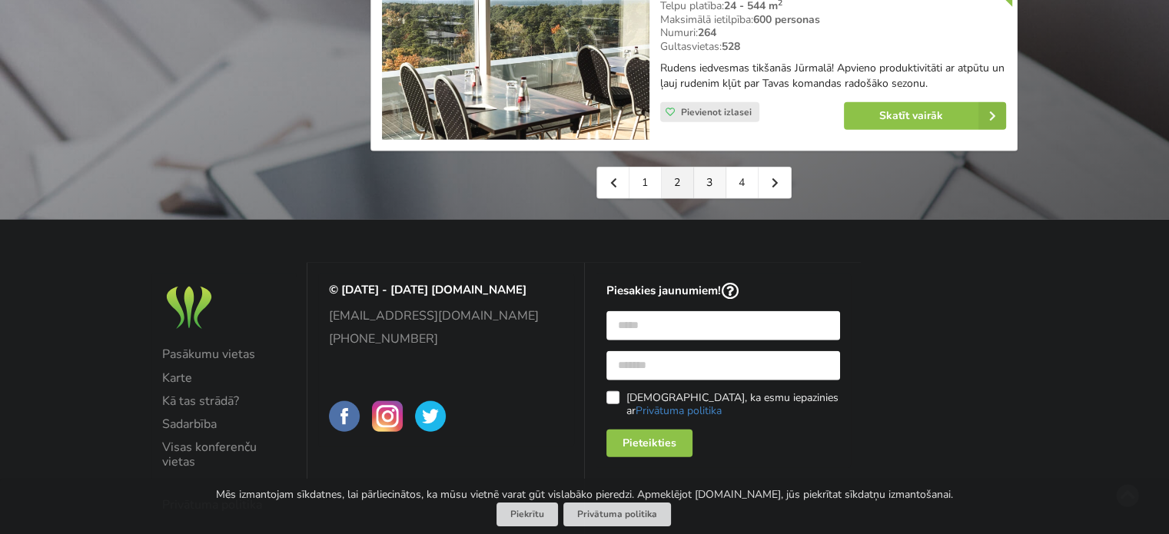
click at [712, 168] on link "3" at bounding box center [710, 183] width 32 height 31
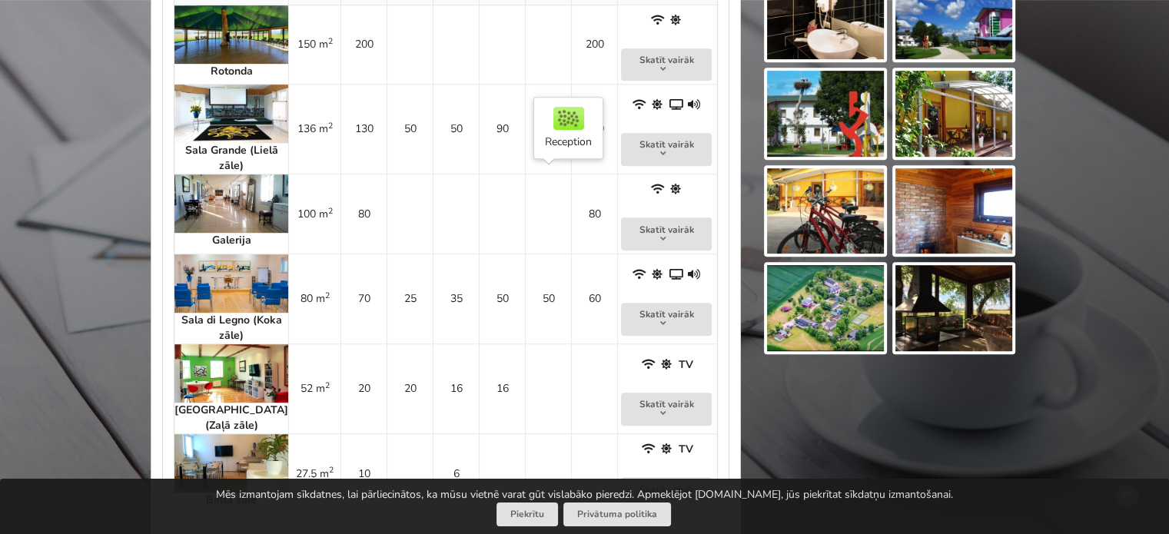
scroll to position [768, 0]
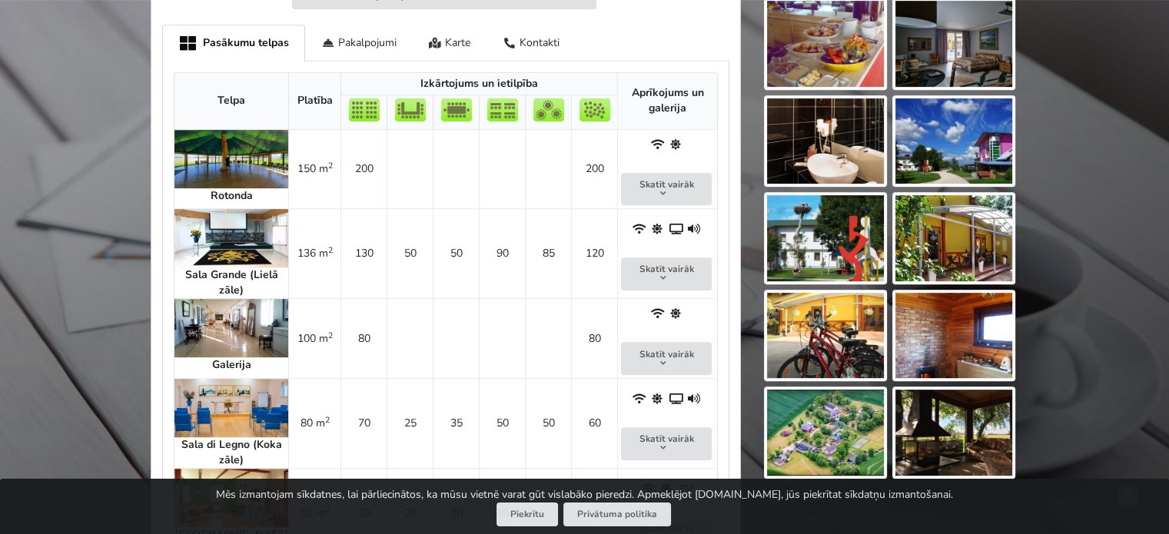
click at [237, 159] on img at bounding box center [231, 159] width 114 height 58
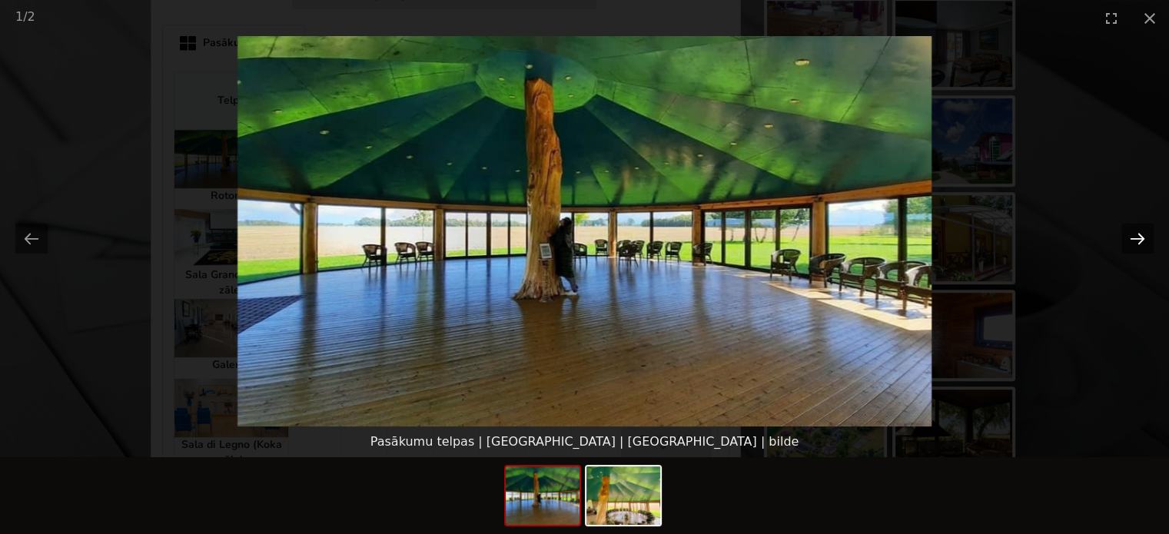
click at [1134, 236] on button "Next slide" at bounding box center [1137, 239] width 32 height 30
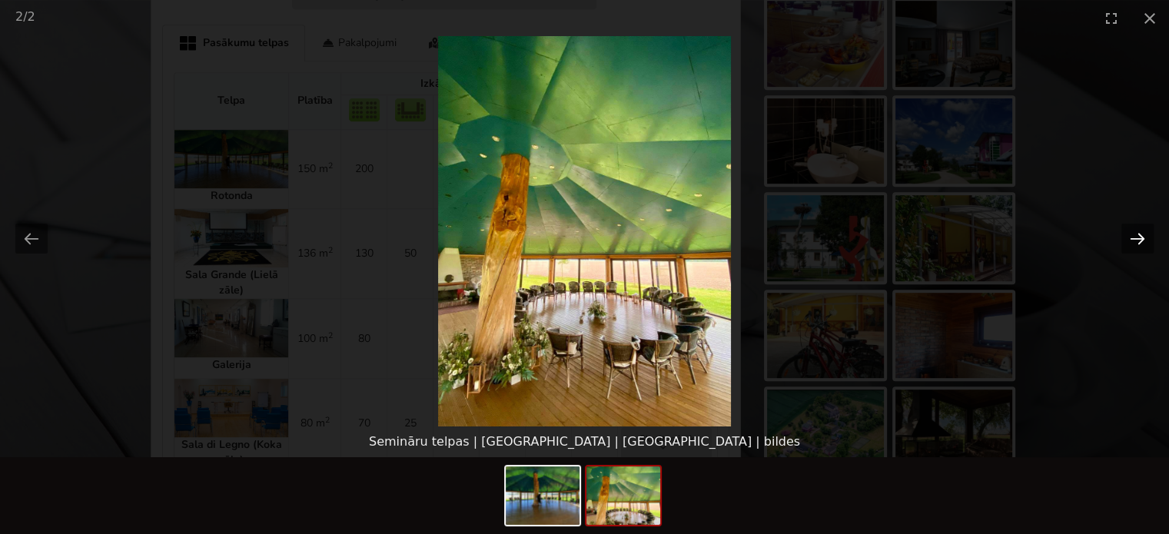
click at [1137, 239] on button "Next slide" at bounding box center [1137, 239] width 32 height 30
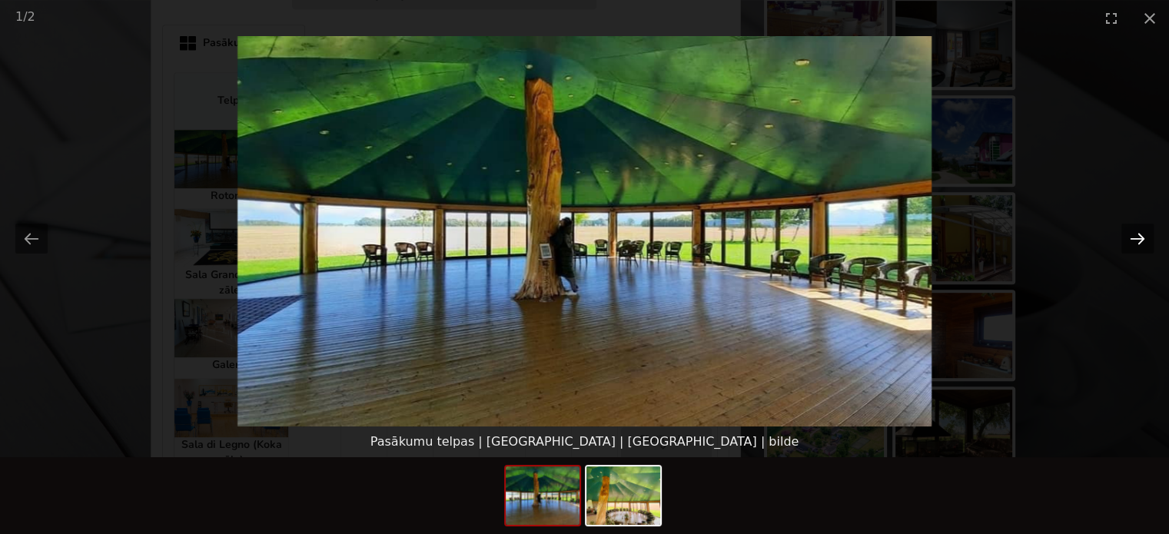
click at [1143, 241] on button "Next slide" at bounding box center [1137, 239] width 32 height 30
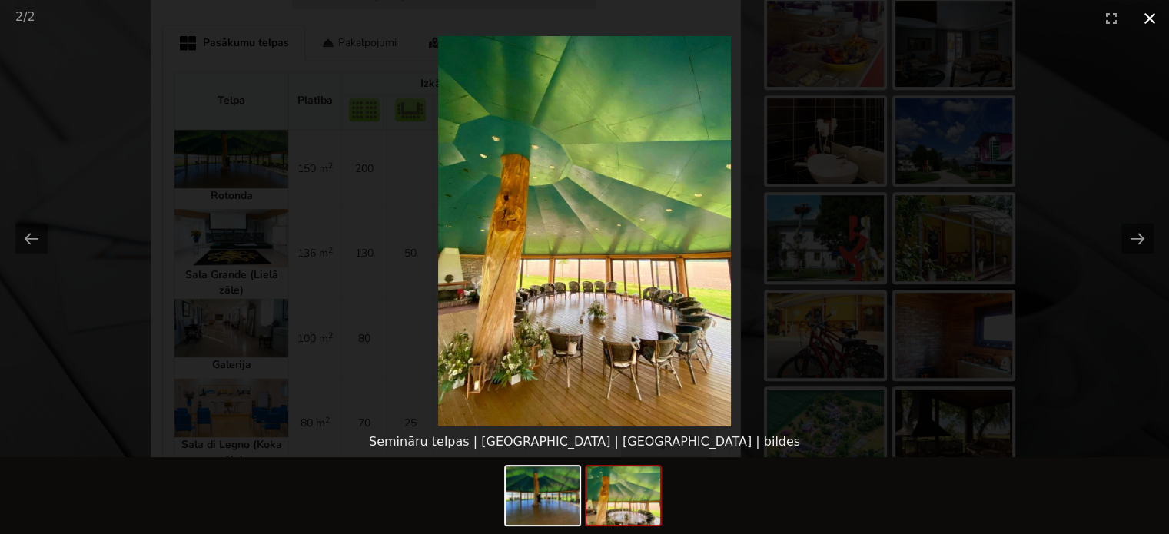
click at [1148, 21] on button "Close gallery" at bounding box center [1149, 18] width 38 height 36
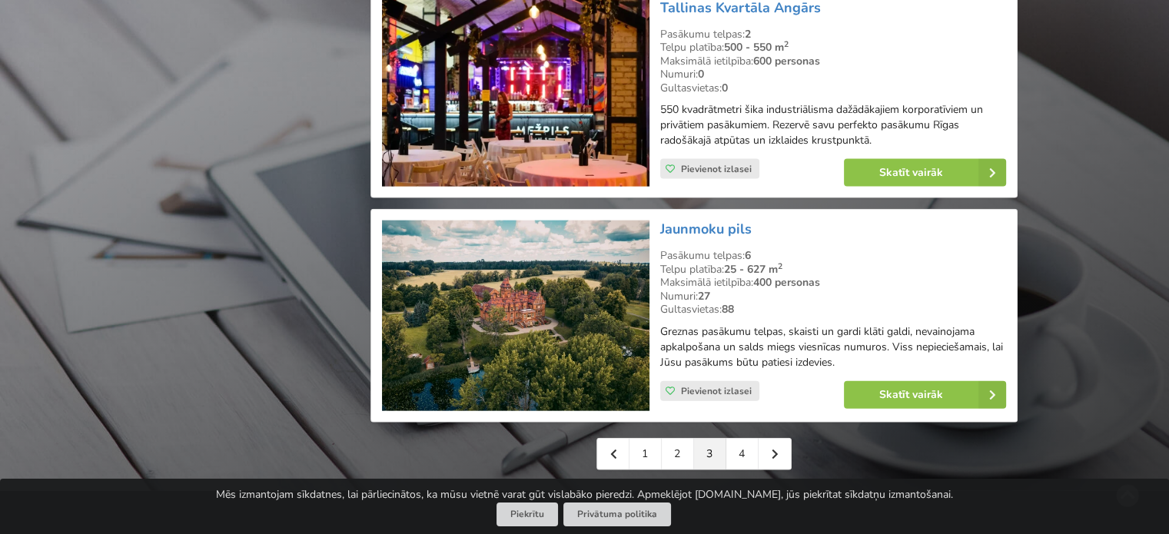
scroll to position [3458, 0]
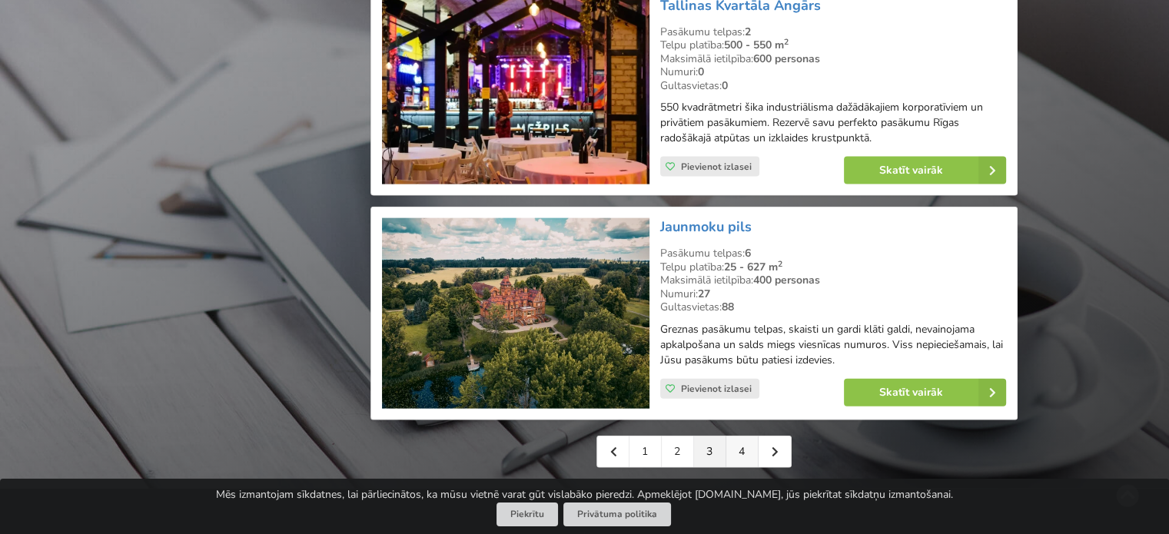
click at [746, 436] on link "4" at bounding box center [742, 451] width 32 height 31
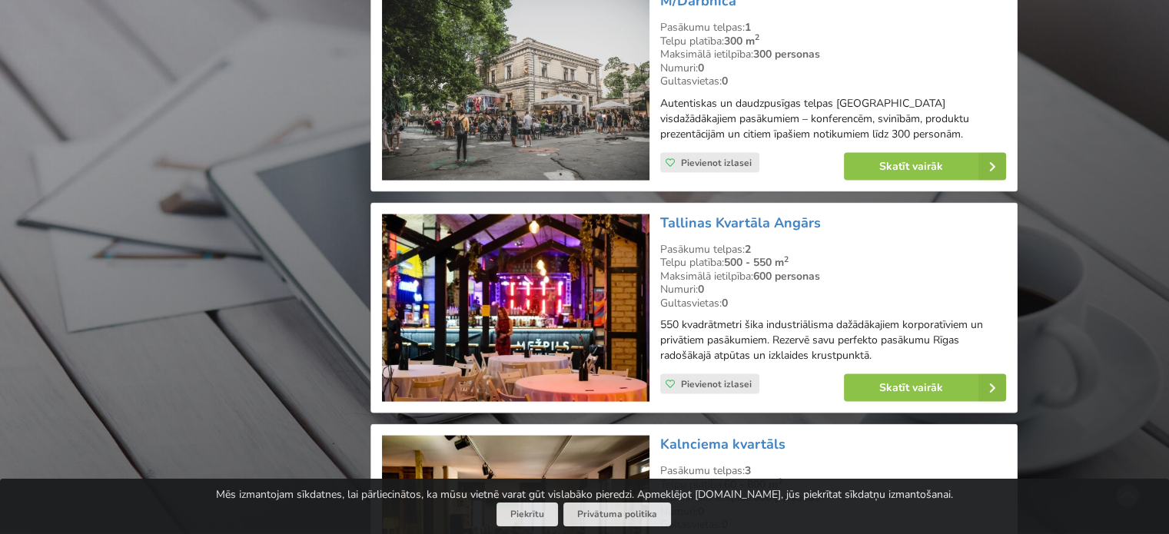
scroll to position [3151, 0]
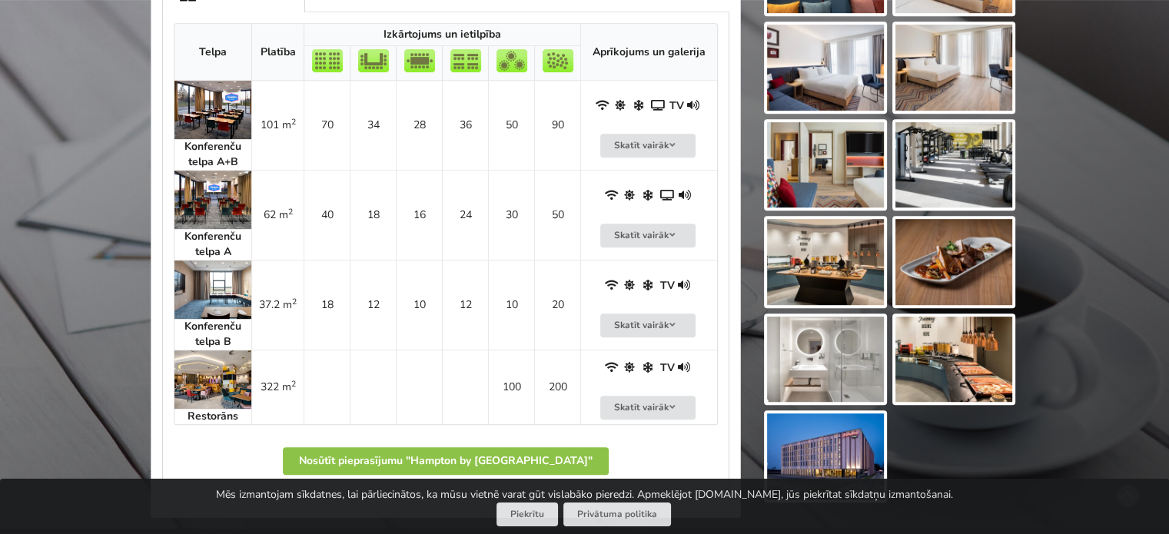
scroll to position [768, 0]
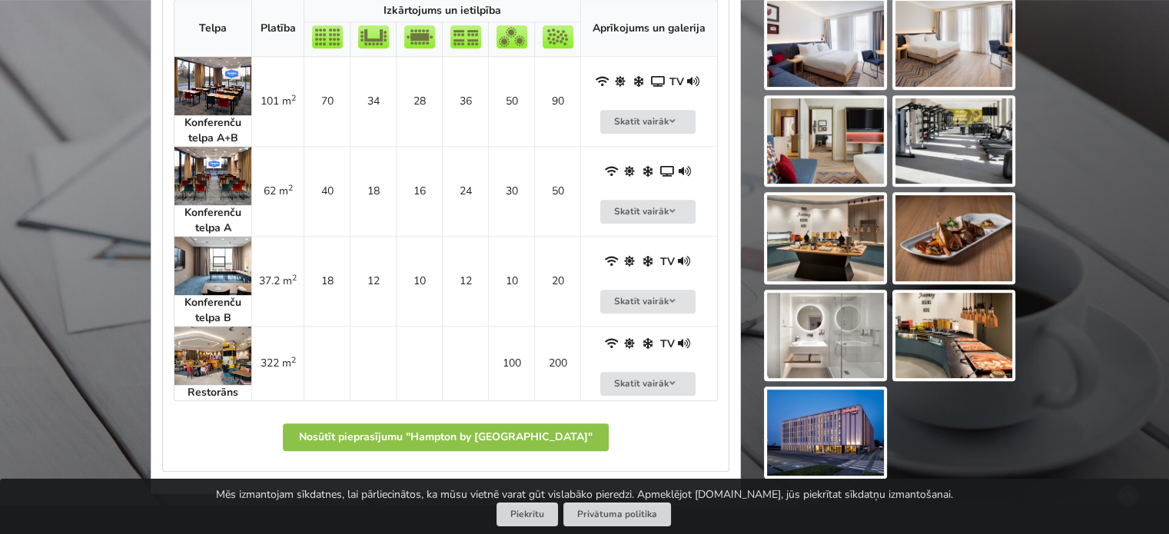
click at [222, 350] on img at bounding box center [212, 356] width 77 height 58
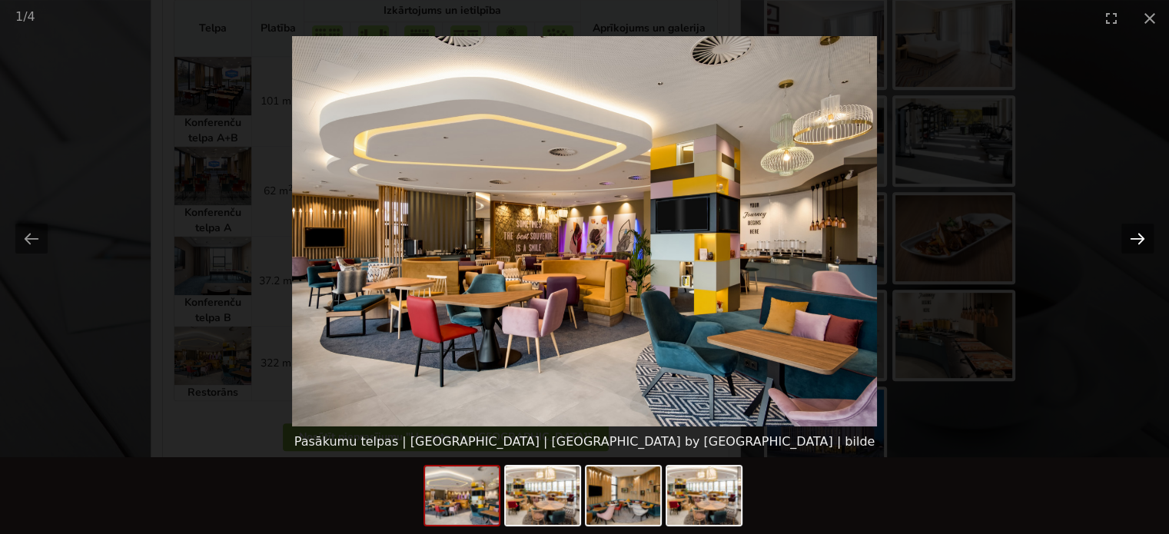
click at [1140, 244] on button "Next slide" at bounding box center [1137, 239] width 32 height 30
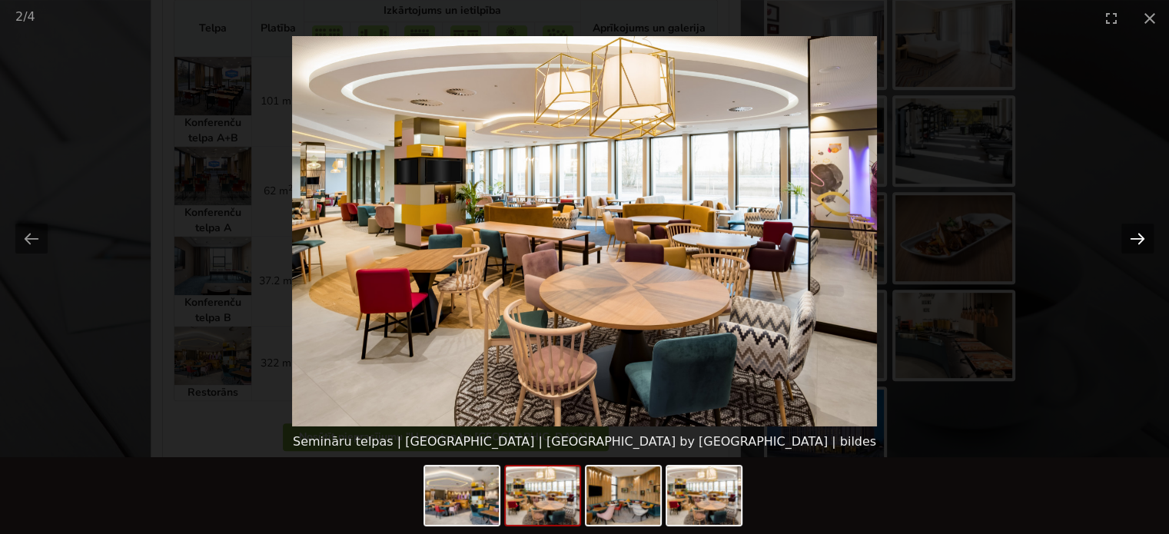
click at [1140, 244] on button "Next slide" at bounding box center [1137, 239] width 32 height 30
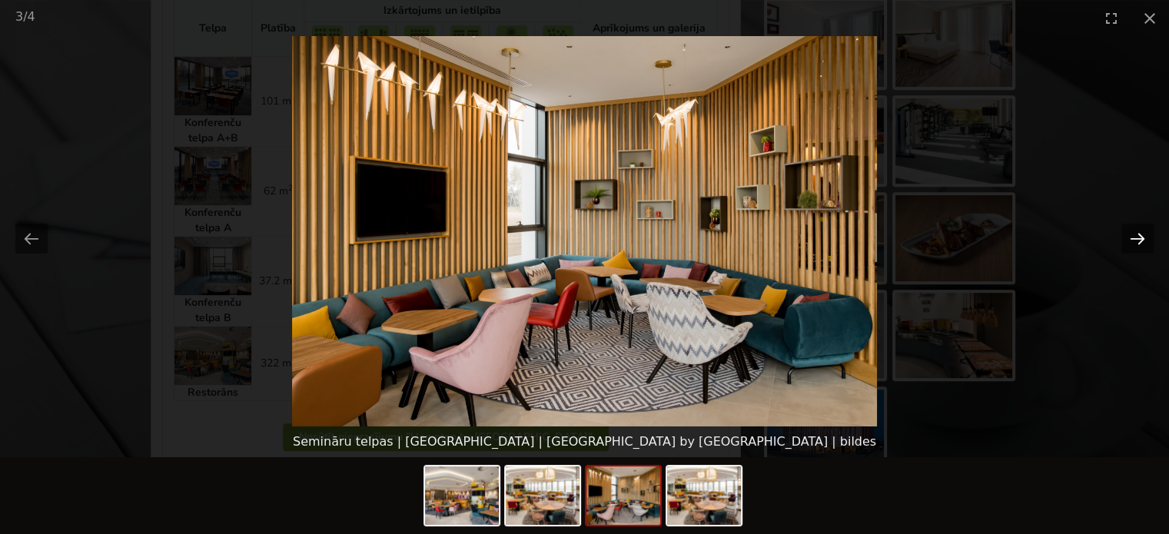
click at [1140, 244] on button "Next slide" at bounding box center [1137, 239] width 32 height 30
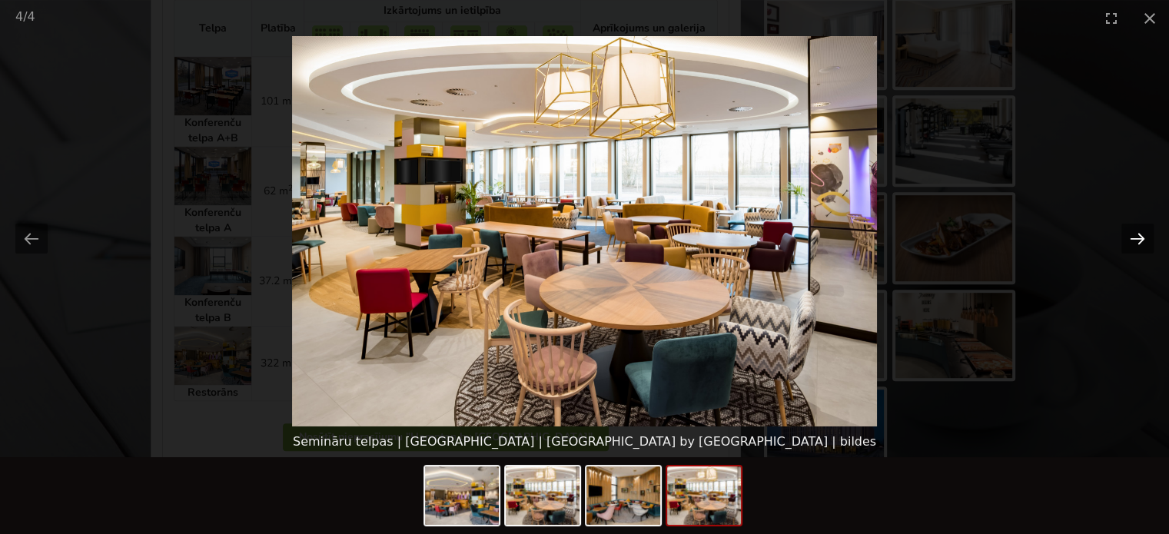
click at [1140, 244] on button "Next slide" at bounding box center [1137, 239] width 32 height 30
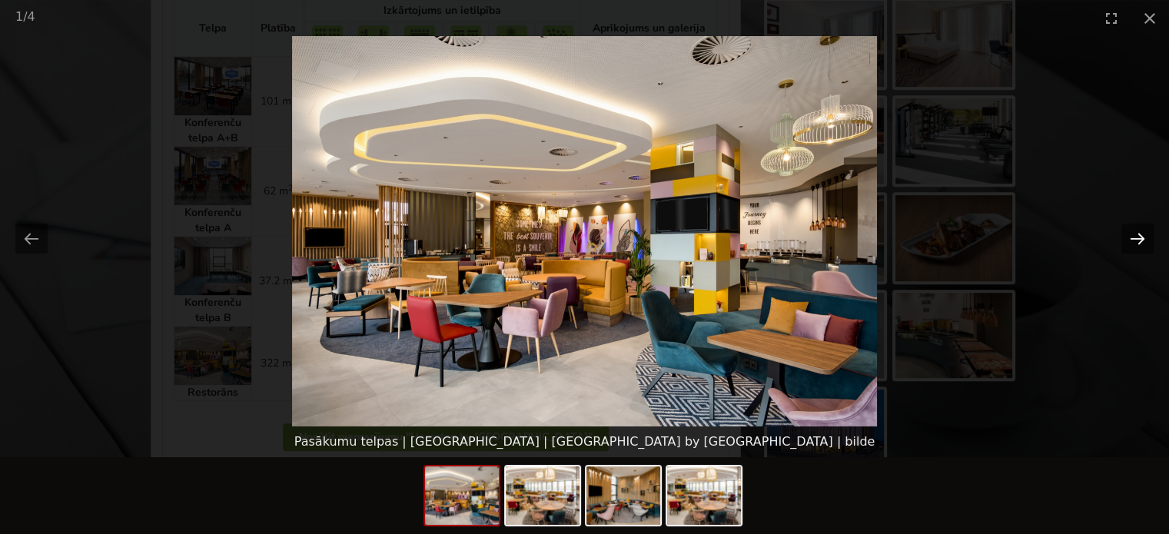
click at [1140, 244] on button "Next slide" at bounding box center [1137, 239] width 32 height 30
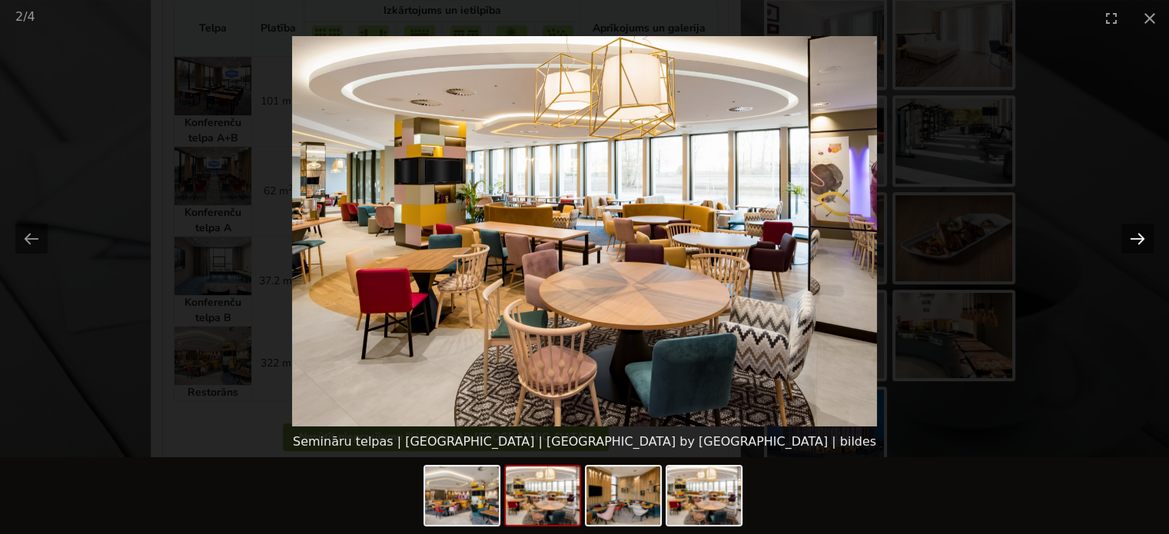
click at [1140, 244] on button "Next slide" at bounding box center [1137, 239] width 32 height 30
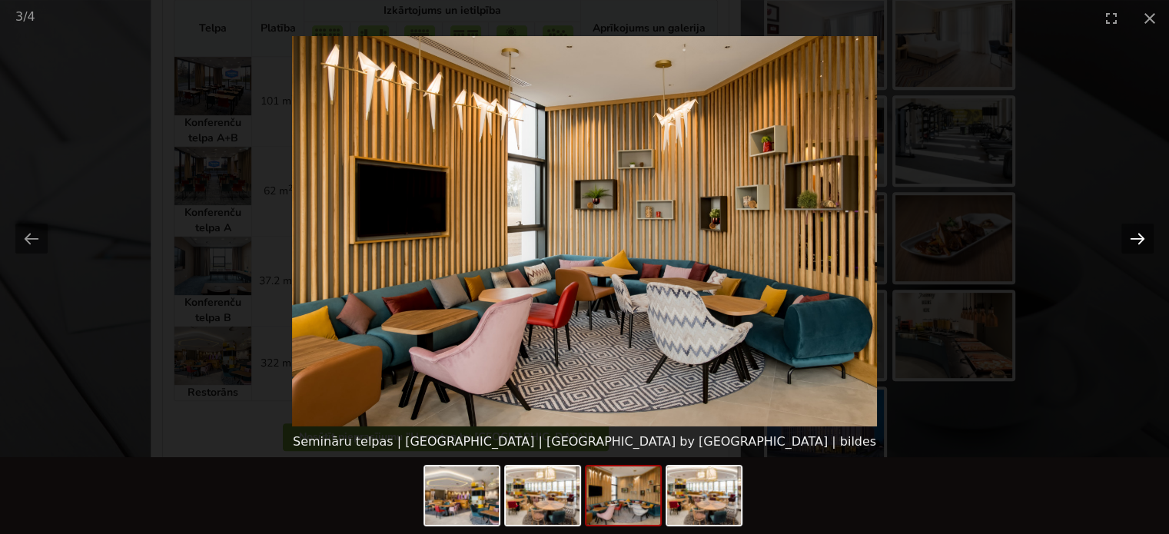
click at [1141, 244] on button "Next slide" at bounding box center [1137, 239] width 32 height 30
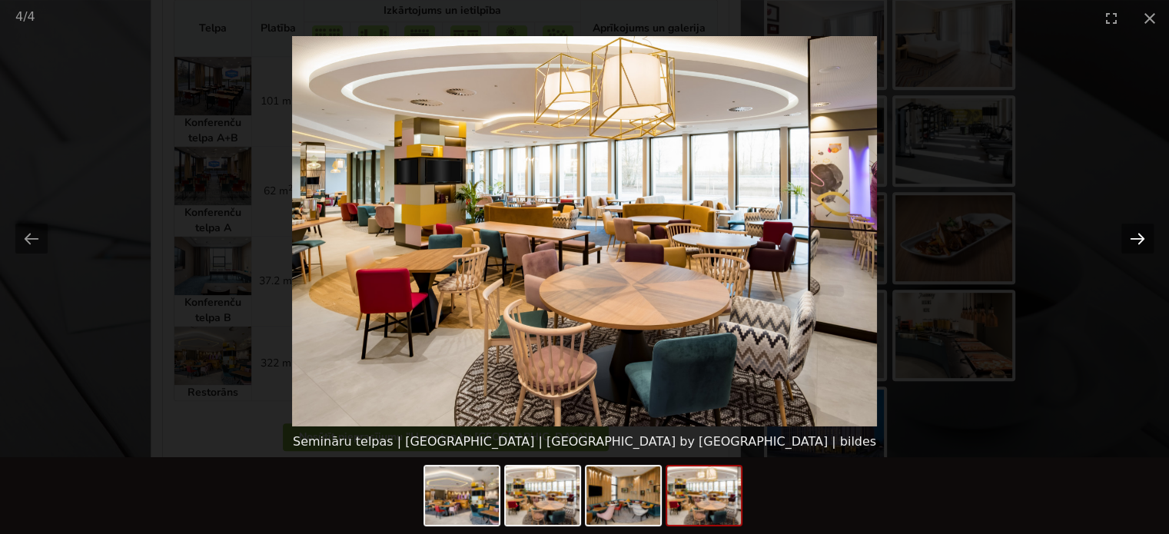
click at [1141, 244] on button "Next slide" at bounding box center [1137, 239] width 32 height 30
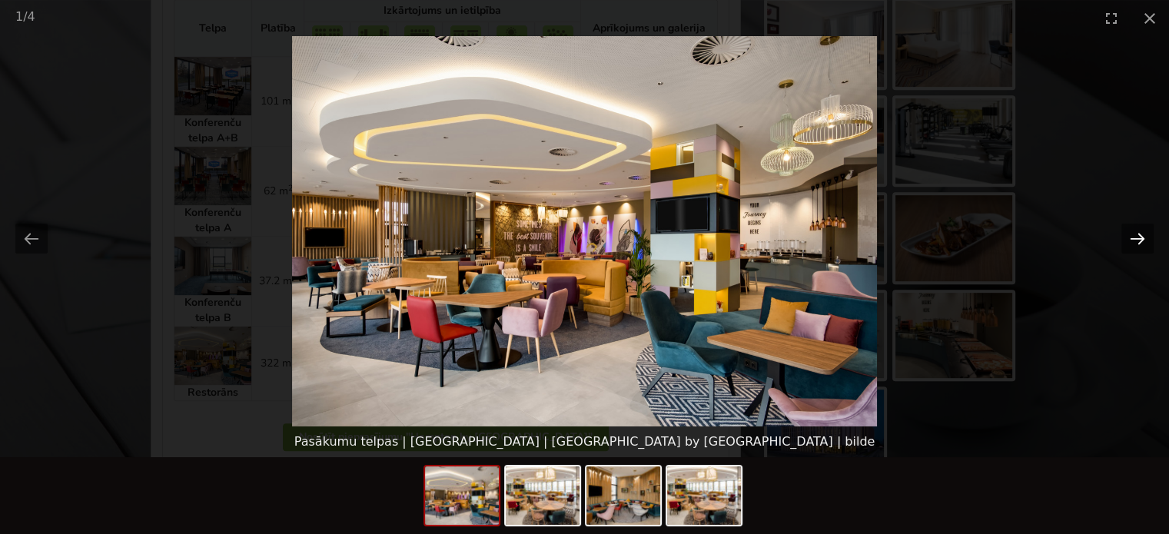
click at [1141, 244] on button "Next slide" at bounding box center [1137, 239] width 32 height 30
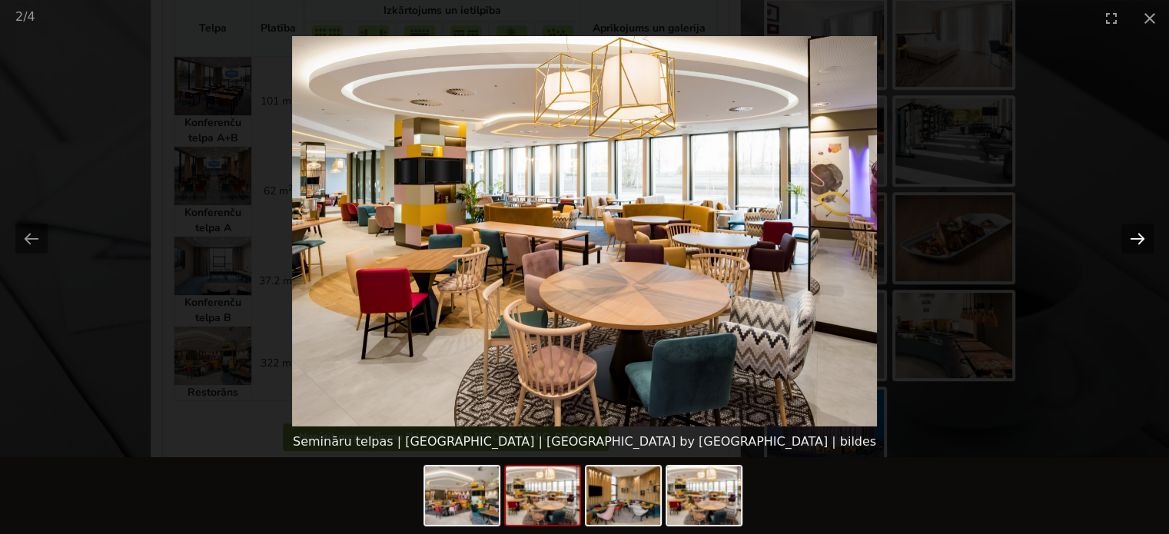
click at [1141, 244] on button "Next slide" at bounding box center [1137, 239] width 32 height 30
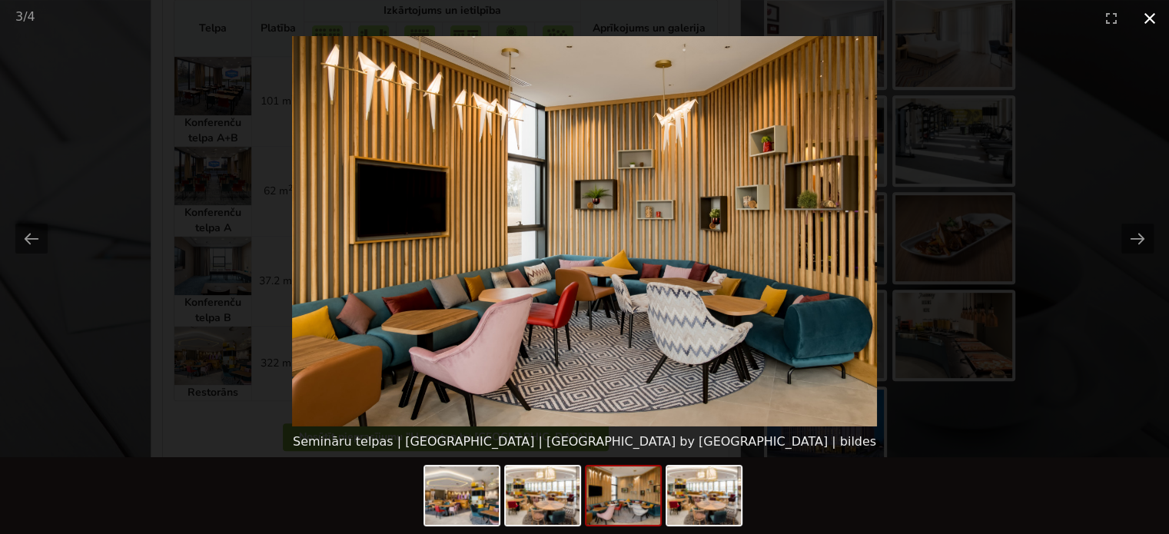
click at [1149, 15] on button "Close gallery" at bounding box center [1149, 18] width 38 height 36
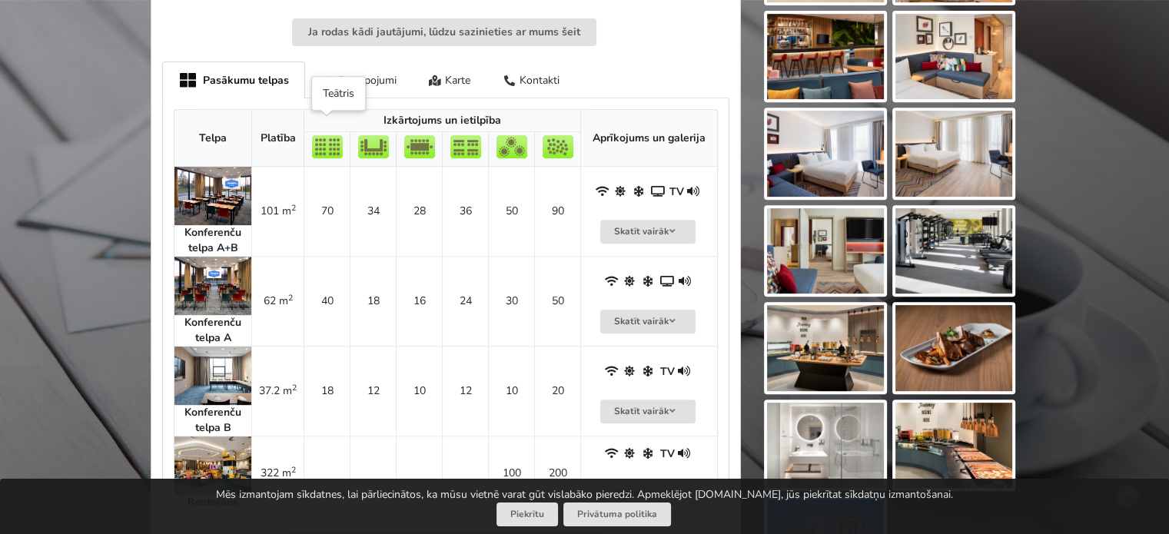
scroll to position [845, 0]
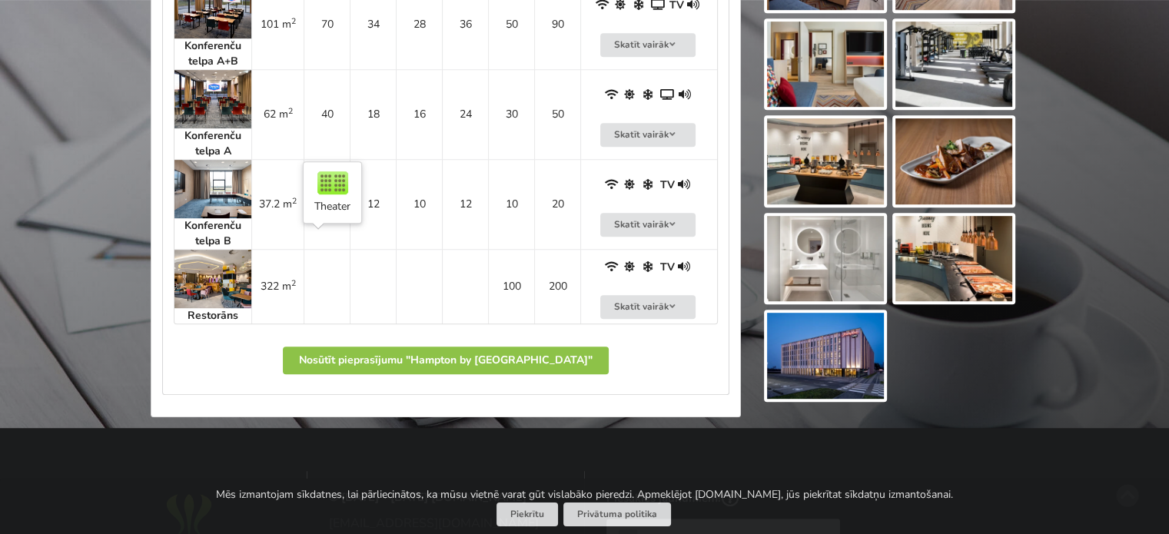
click at [336, 282] on td at bounding box center [327, 286] width 46 height 75
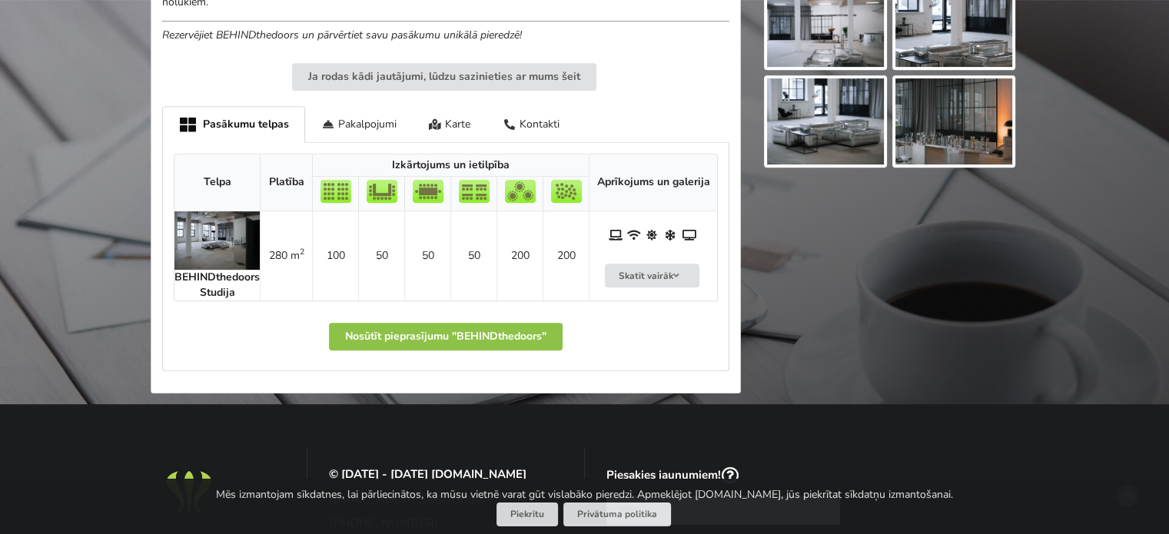
scroll to position [692, 0]
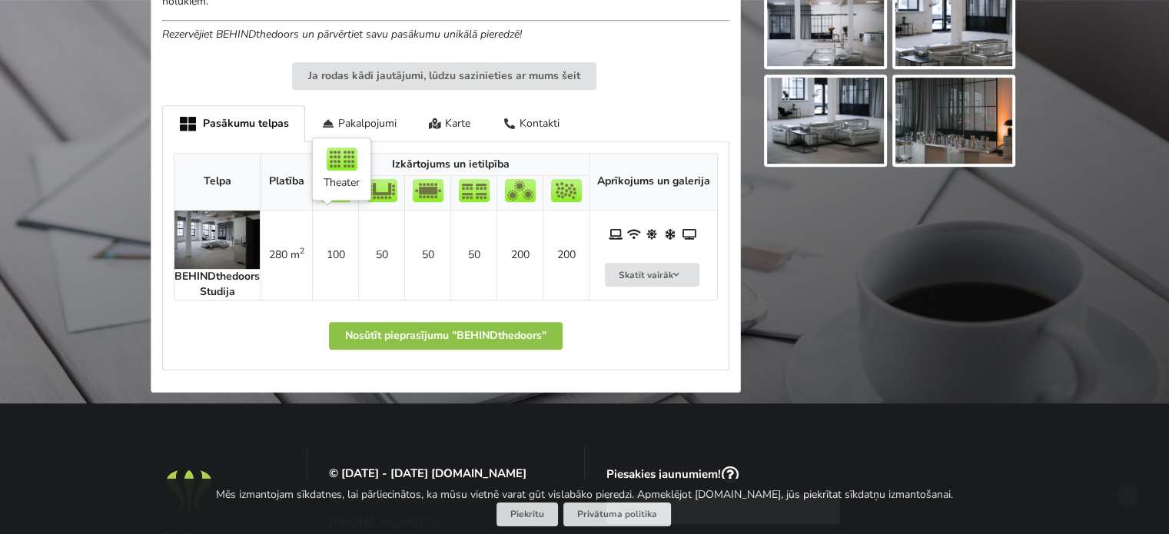
click at [352, 259] on td "100" at bounding box center [335, 255] width 46 height 89
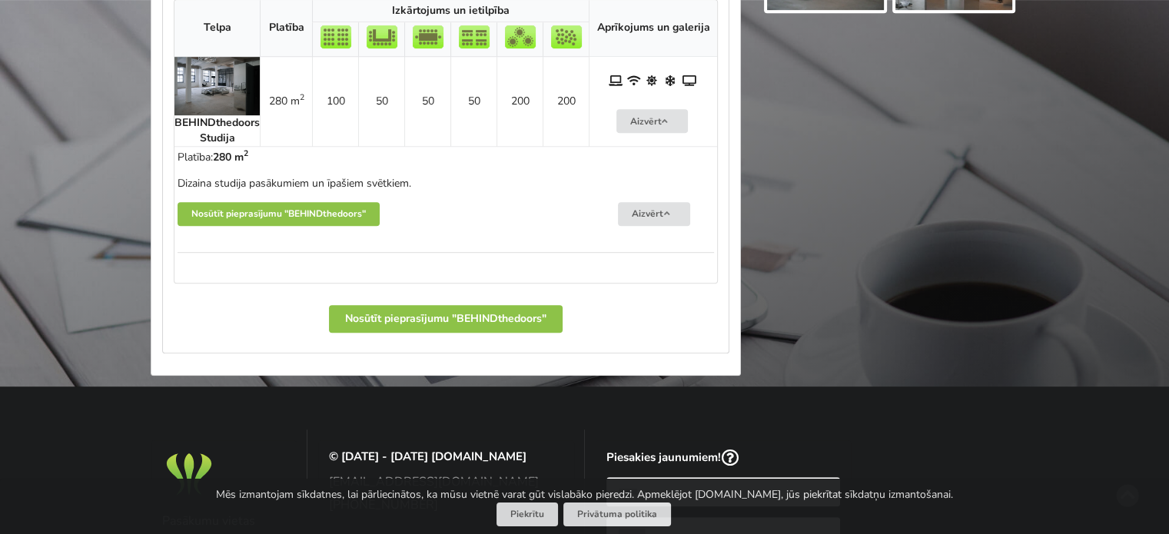
scroll to position [922, 0]
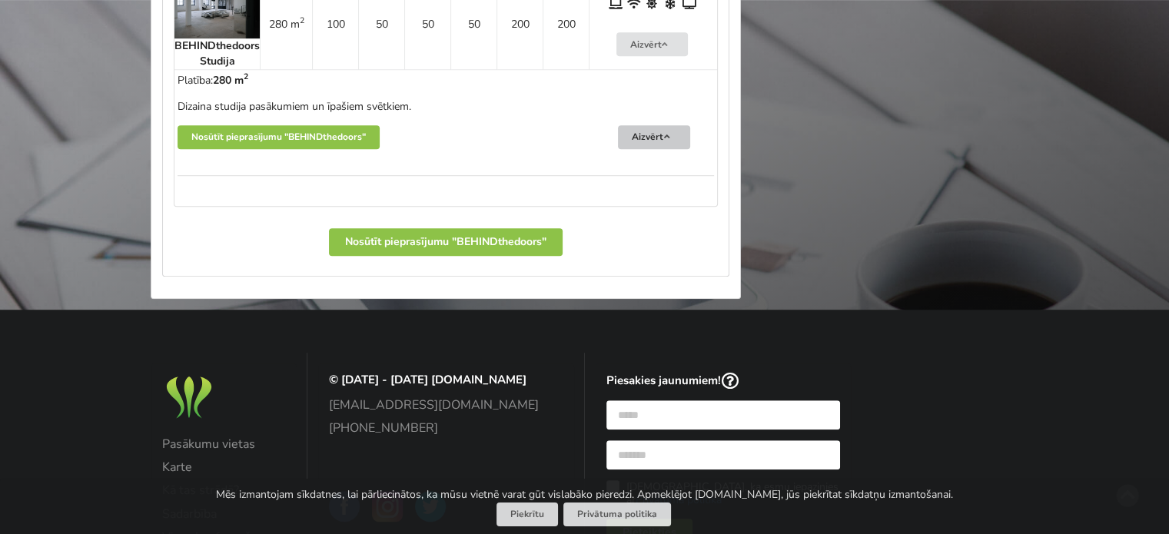
click at [659, 140] on button "Aizvērt" at bounding box center [654, 137] width 72 height 24
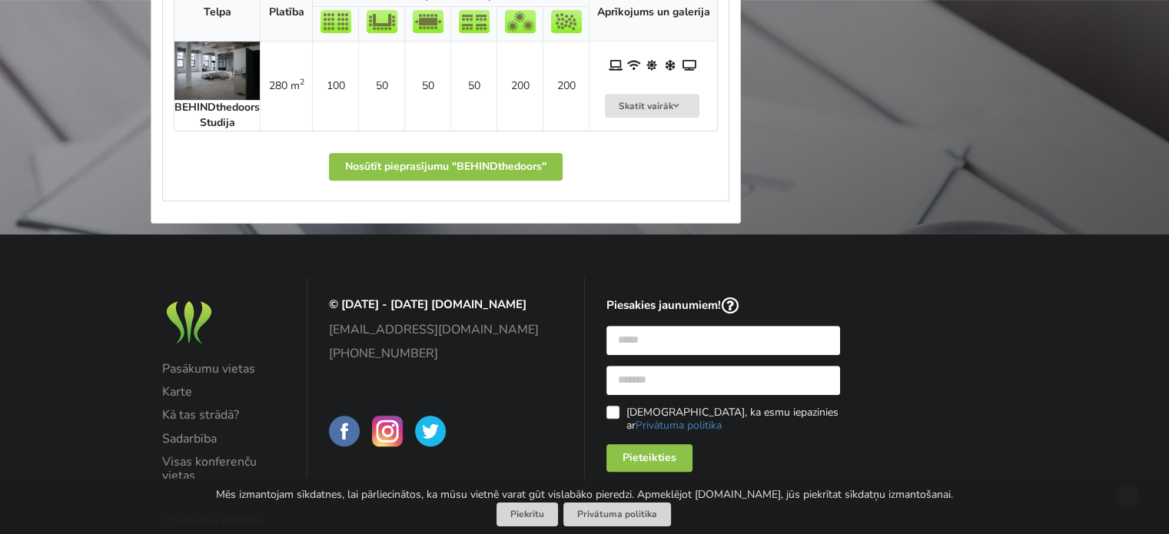
scroll to position [615, 0]
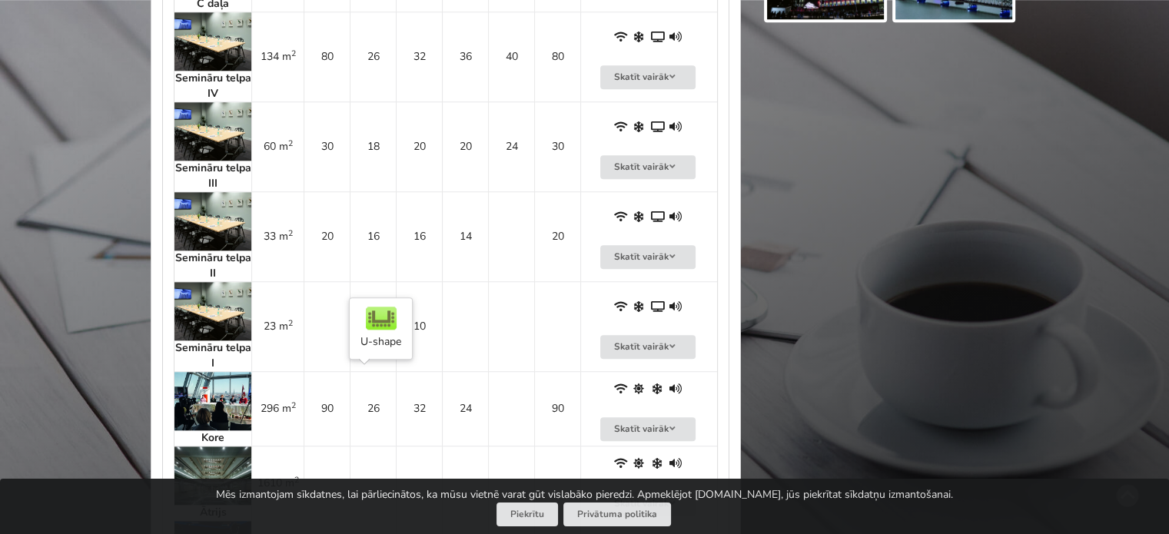
scroll to position [1844, 0]
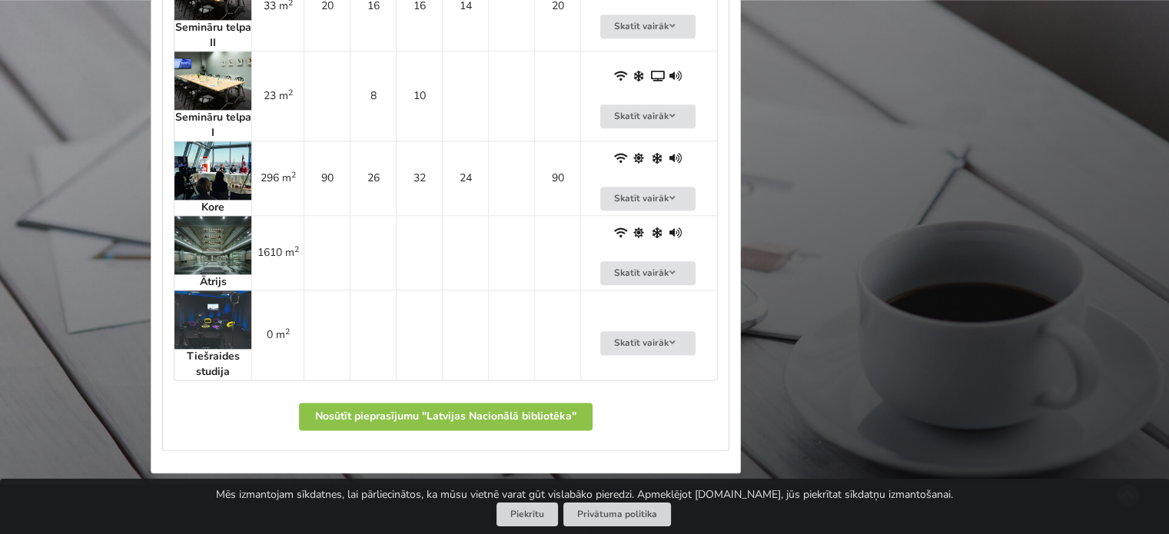
click at [230, 174] on img at bounding box center [212, 170] width 77 height 58
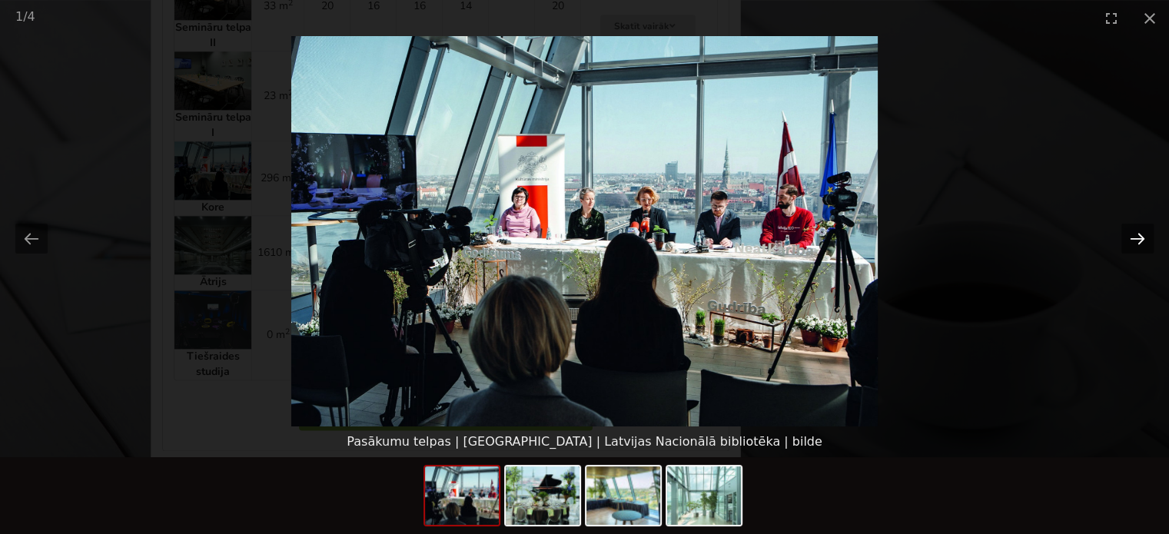
click at [1143, 239] on button "Next slide" at bounding box center [1137, 239] width 32 height 30
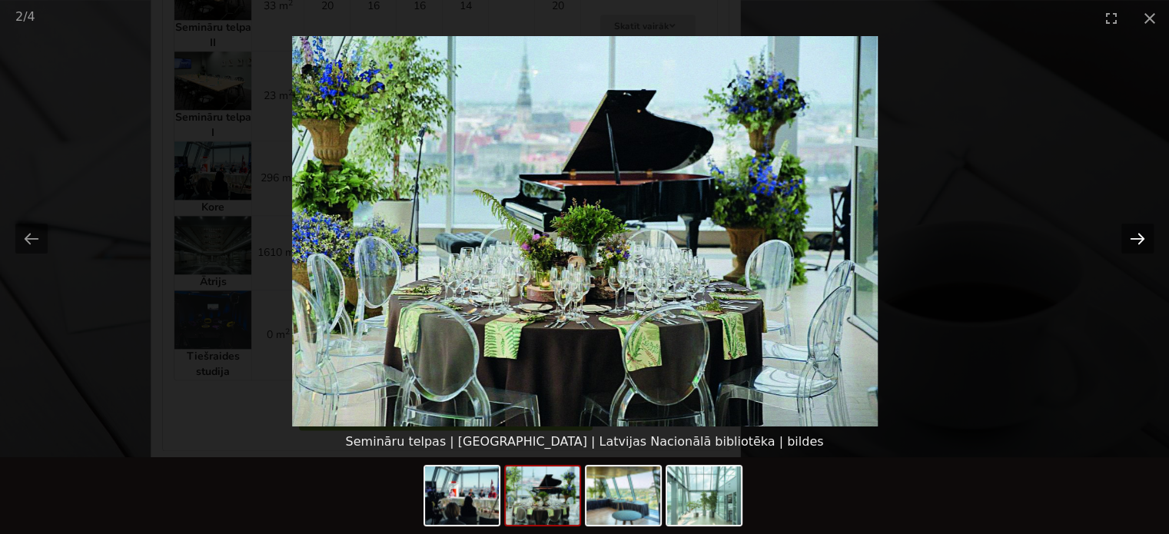
click at [1143, 239] on button "Next slide" at bounding box center [1137, 239] width 32 height 30
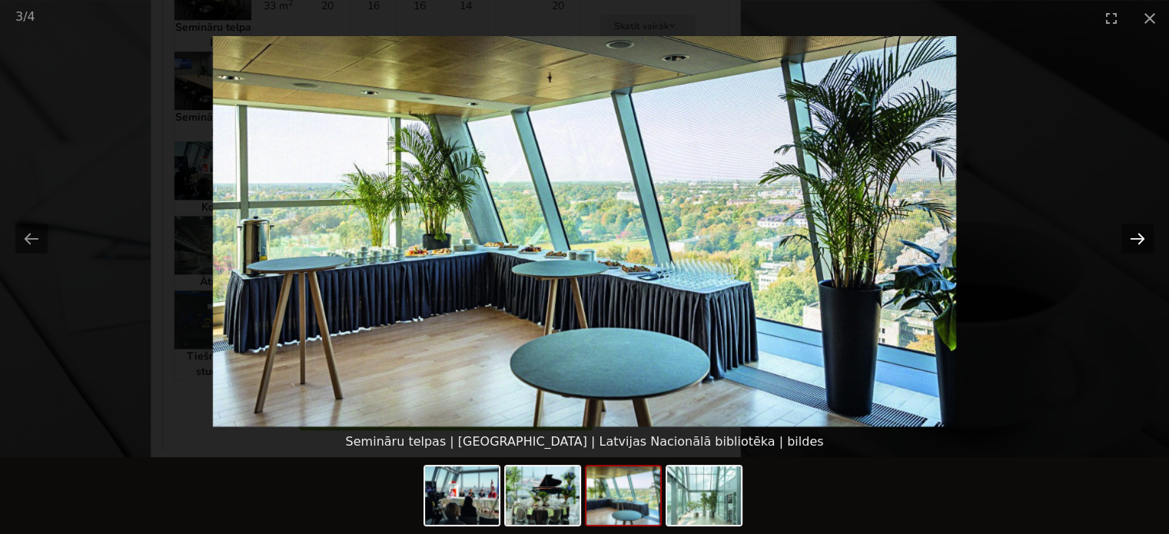
click at [1143, 239] on button "Next slide" at bounding box center [1137, 239] width 32 height 30
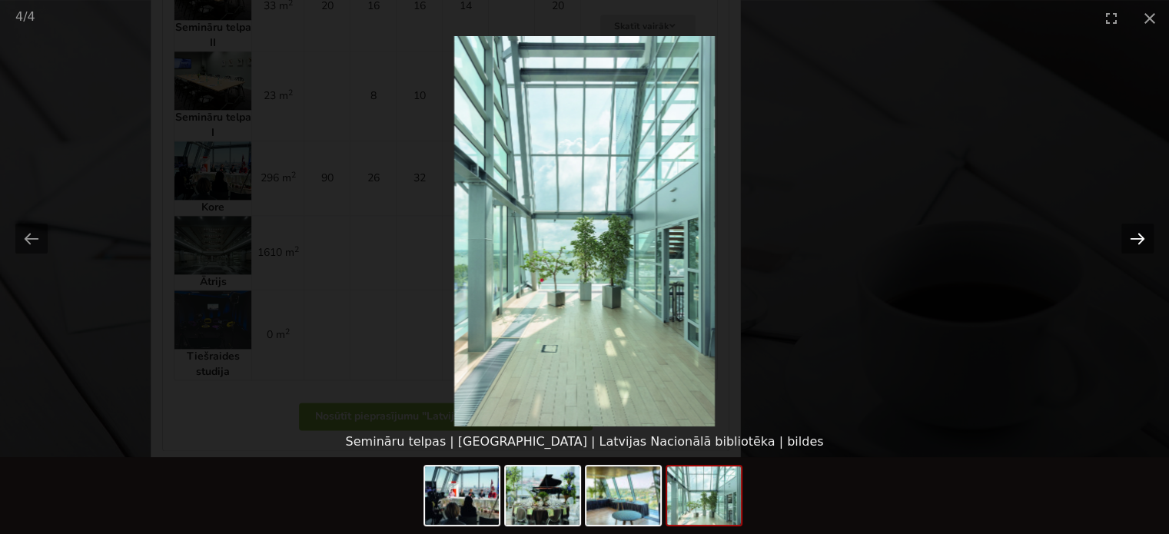
click at [1143, 239] on button "Next slide" at bounding box center [1137, 239] width 32 height 30
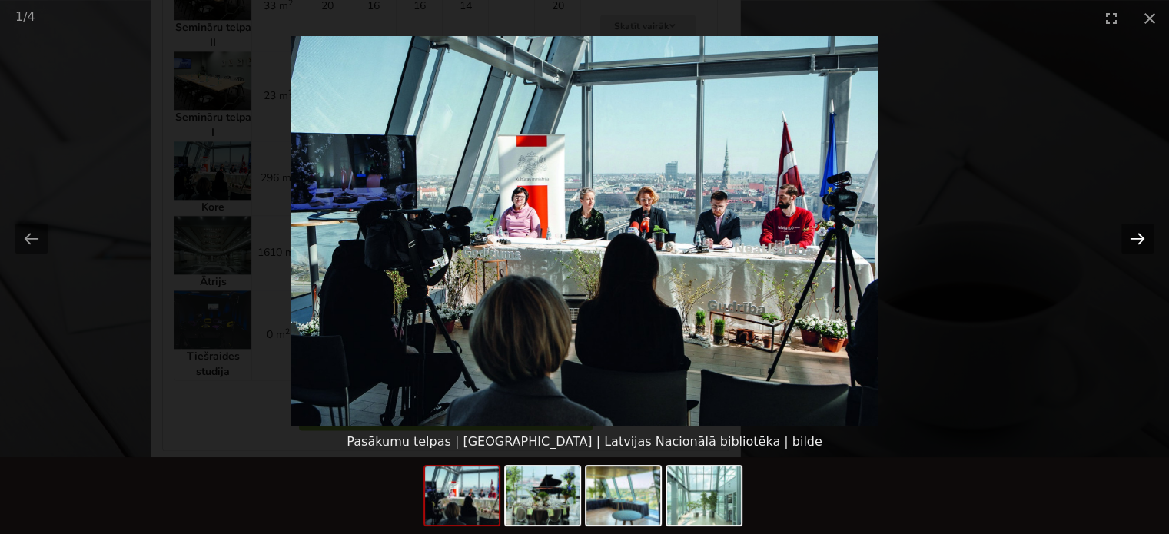
click at [1143, 239] on button "Next slide" at bounding box center [1137, 239] width 32 height 30
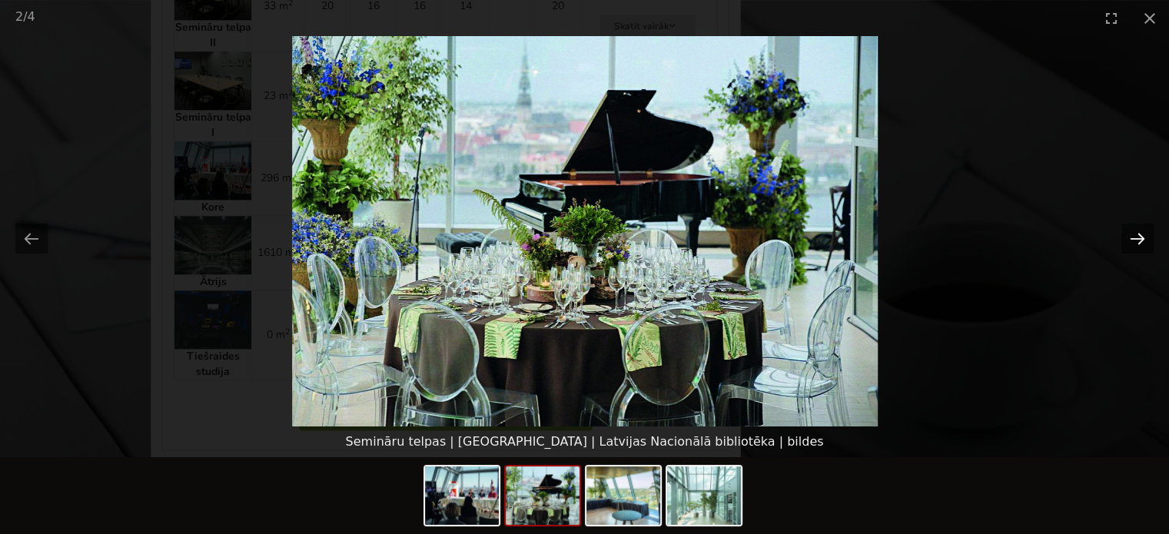
click at [1143, 239] on button "Next slide" at bounding box center [1137, 239] width 32 height 30
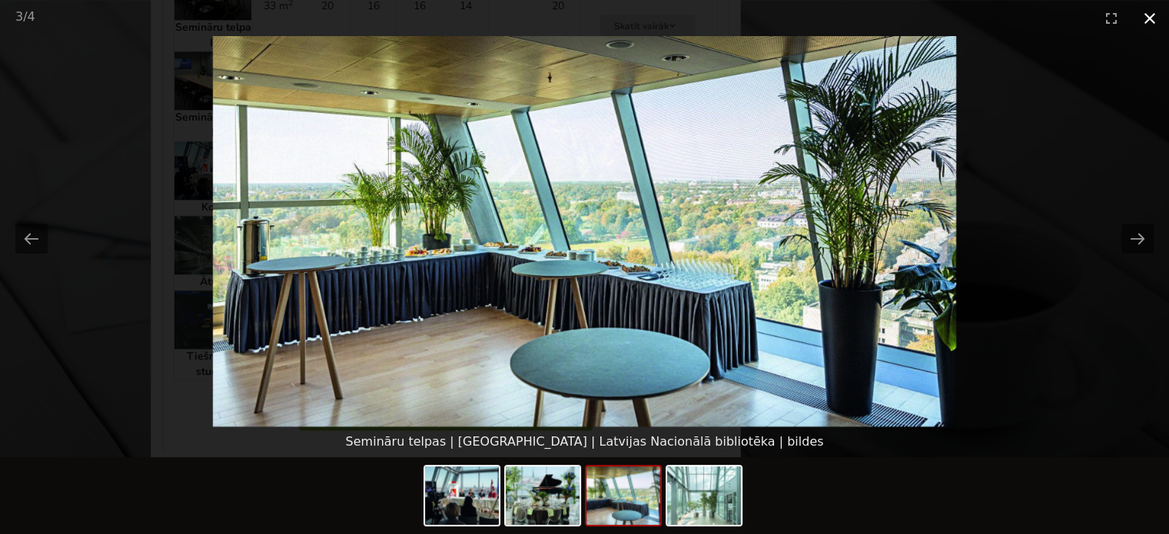
click at [1148, 19] on button "Close gallery" at bounding box center [1149, 18] width 38 height 36
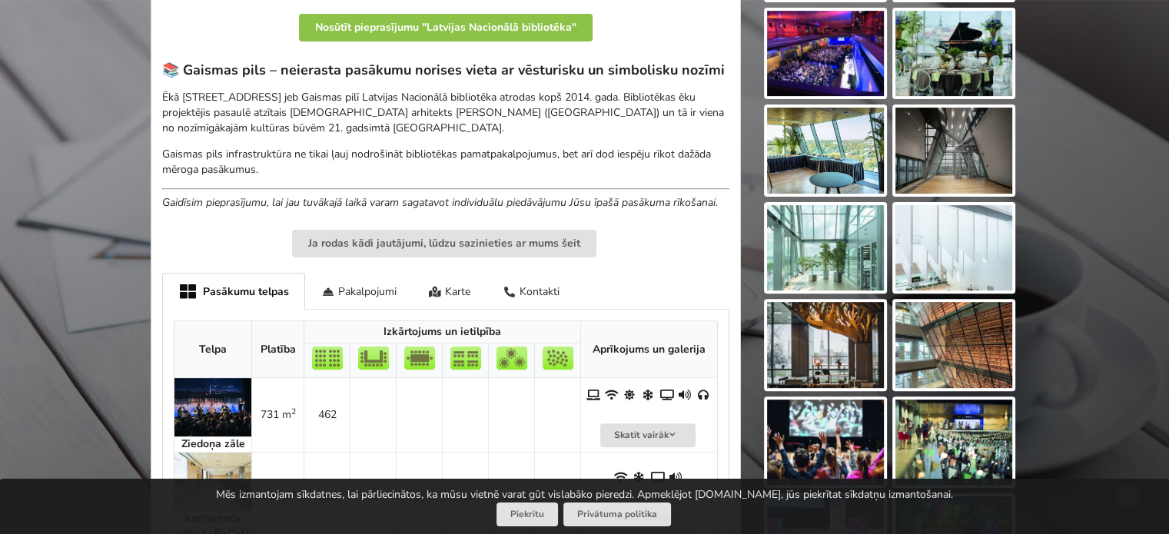
scroll to position [461, 0]
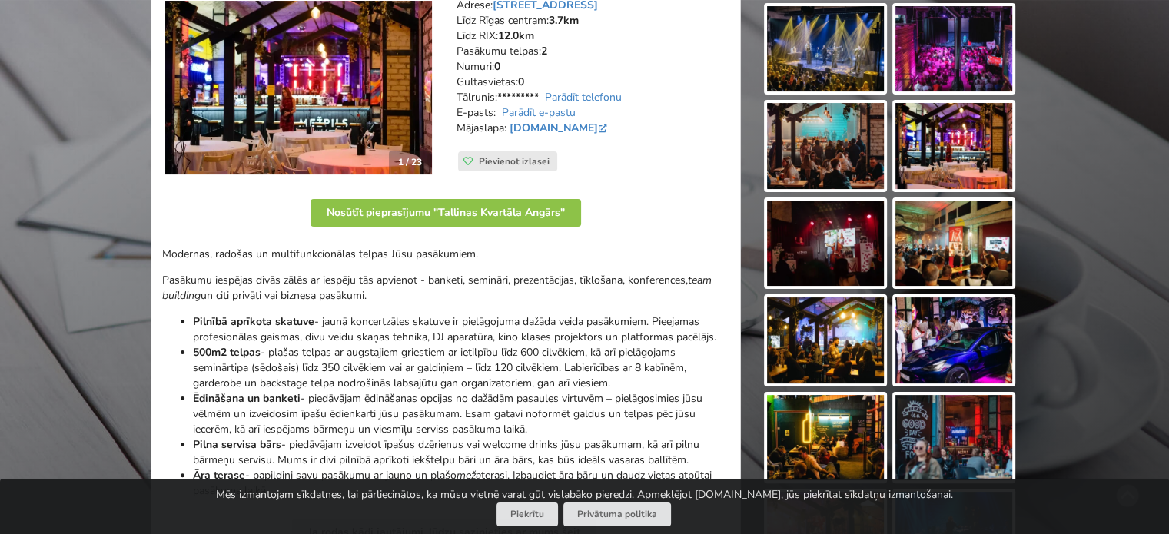
scroll to position [77, 0]
